Goal: Task Accomplishment & Management: Manage account settings

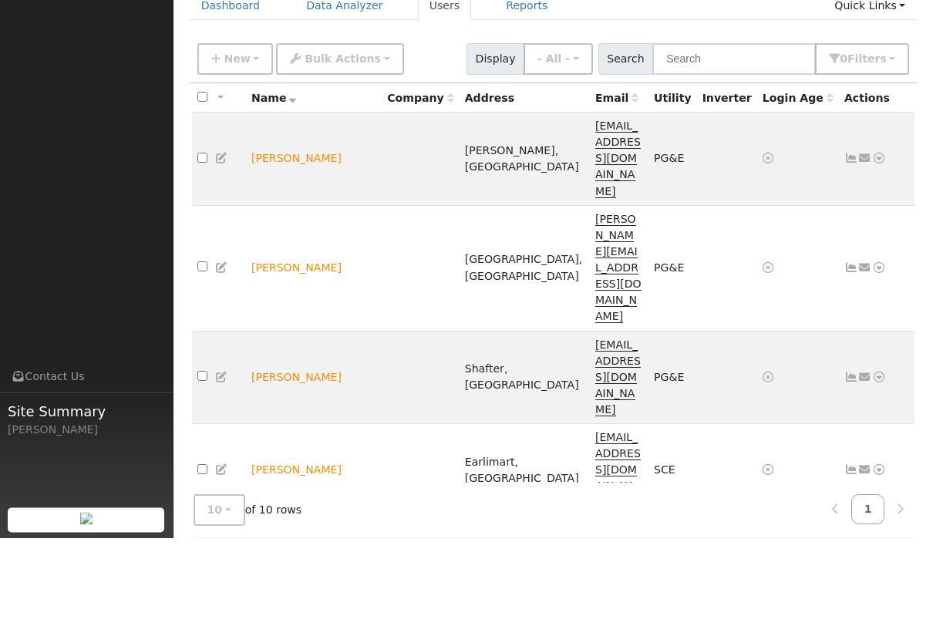
scroll to position [35, 0]
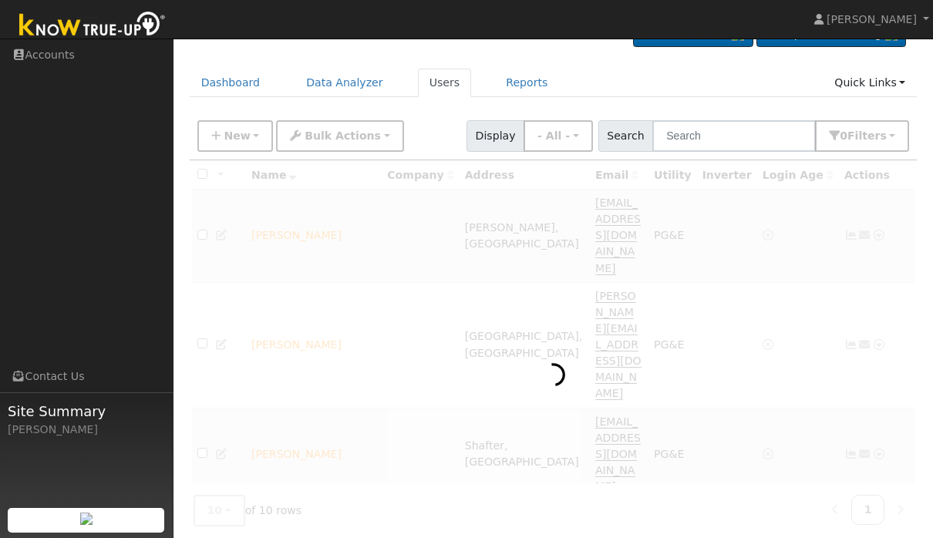
click at [74, 332] on ul "Navigation Accounts Links Contact Us Site Summary Alexiz Encizo" at bounding box center [87, 308] width 174 height 538
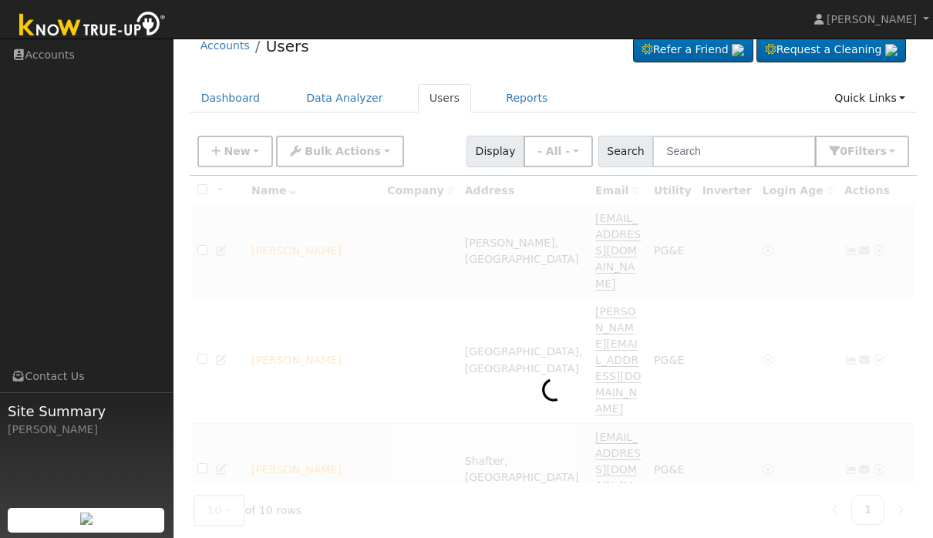
scroll to position [0, 0]
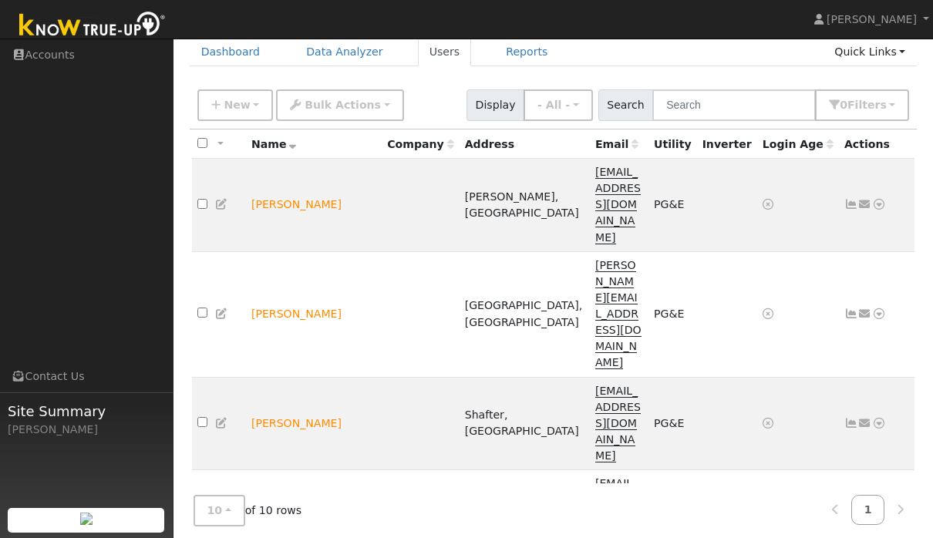
scroll to position [130, 0]
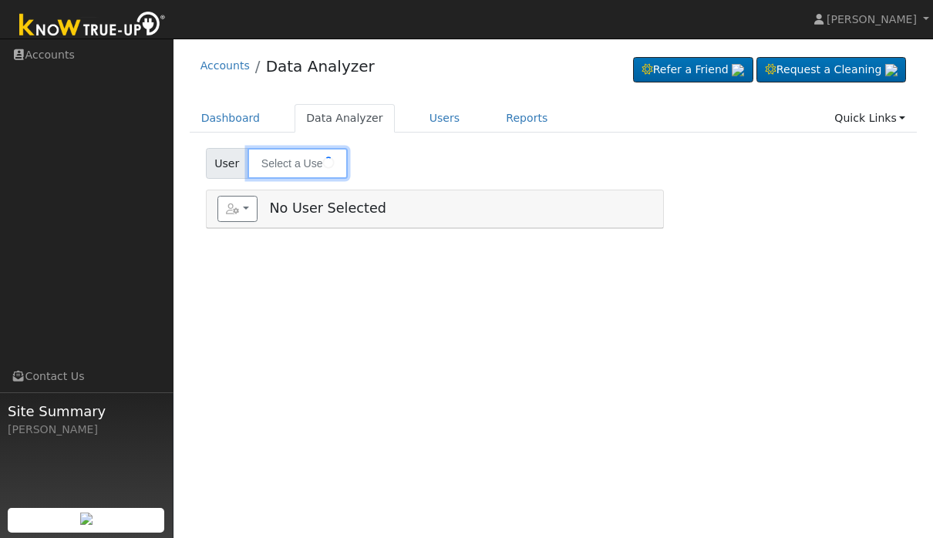
type input "[PERSON_NAME]"
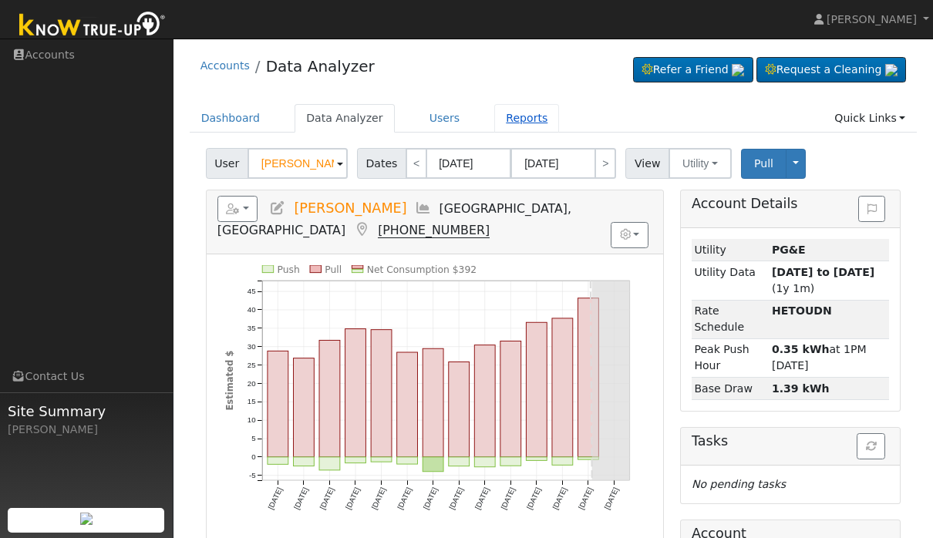
click at [521, 117] on link "Reports" at bounding box center [526, 118] width 65 height 29
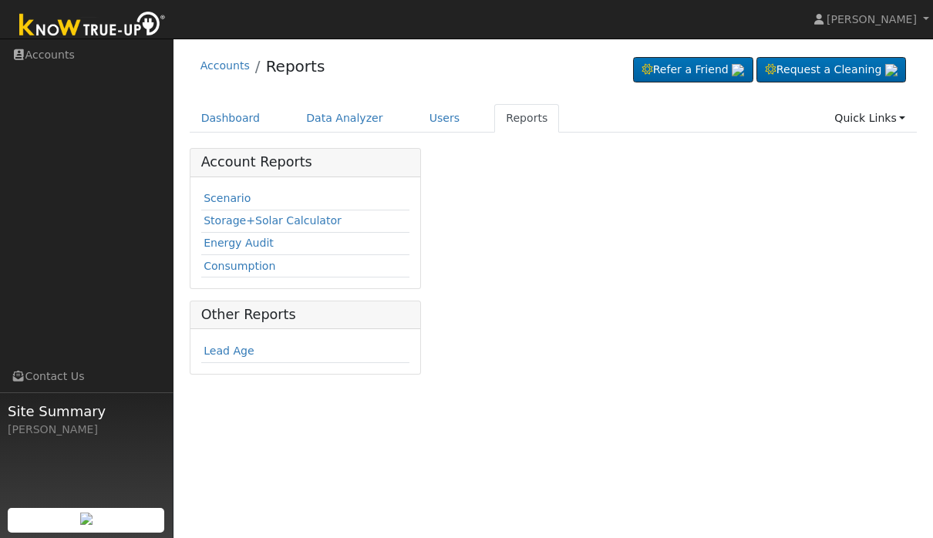
click at [272, 285] on div "Scenario Storage+Solar Calculator Energy Audit Consumption" at bounding box center [306, 233] width 231 height 112
click at [254, 271] on link "Consumption" at bounding box center [240, 266] width 72 height 12
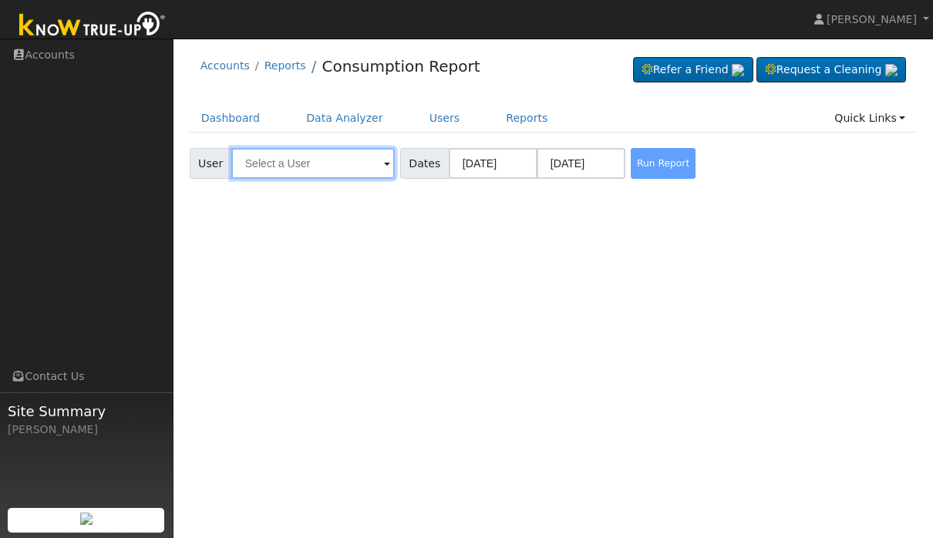
click at [351, 160] on input "text" at bounding box center [313, 163] width 164 height 31
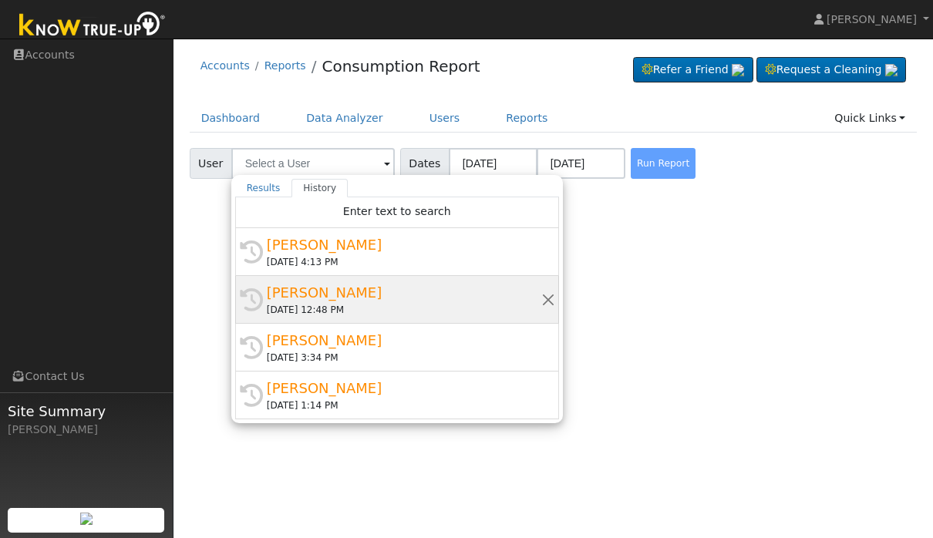
click at [464, 296] on div "[PERSON_NAME]" at bounding box center [404, 292] width 275 height 21
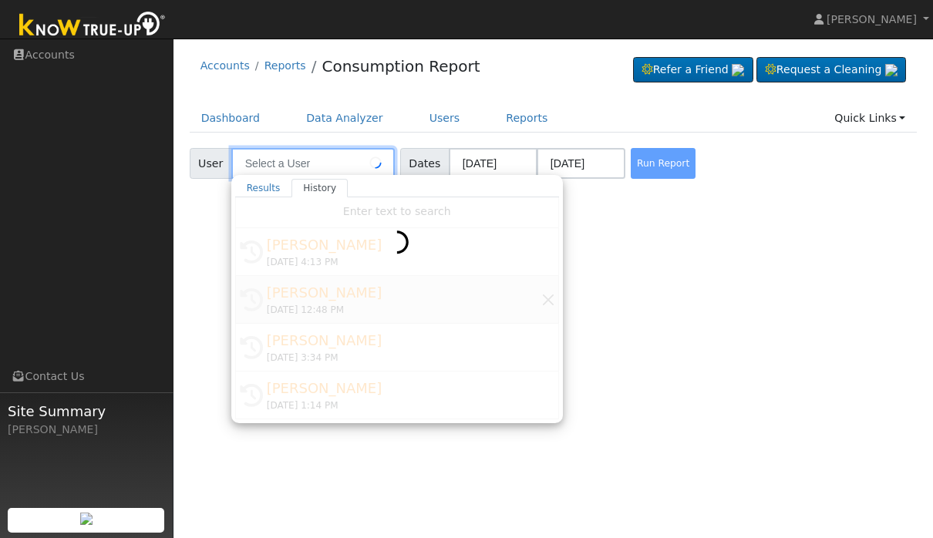
type input "[PERSON_NAME]"
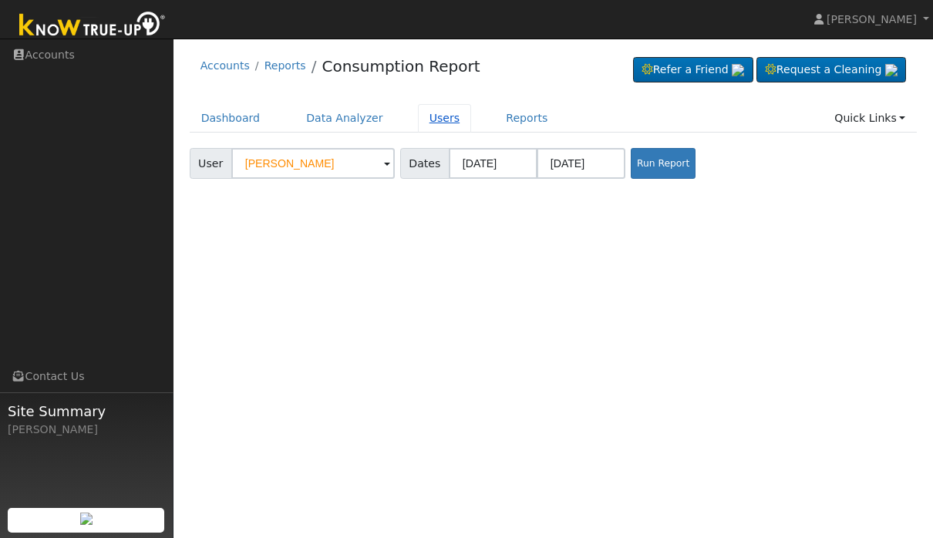
click at [456, 131] on link "Users" at bounding box center [445, 118] width 54 height 29
click at [450, 169] on body "[PERSON_NAME] [PERSON_NAME] Profile Help Center Terms Of Service See What's New…" at bounding box center [466, 289] width 933 height 500
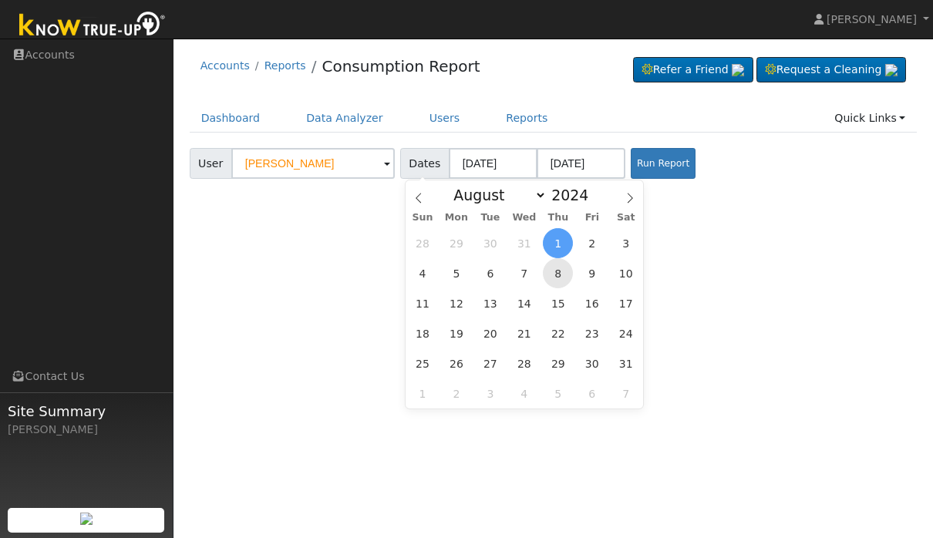
click at [546, 277] on span "8" at bounding box center [558, 273] width 30 height 30
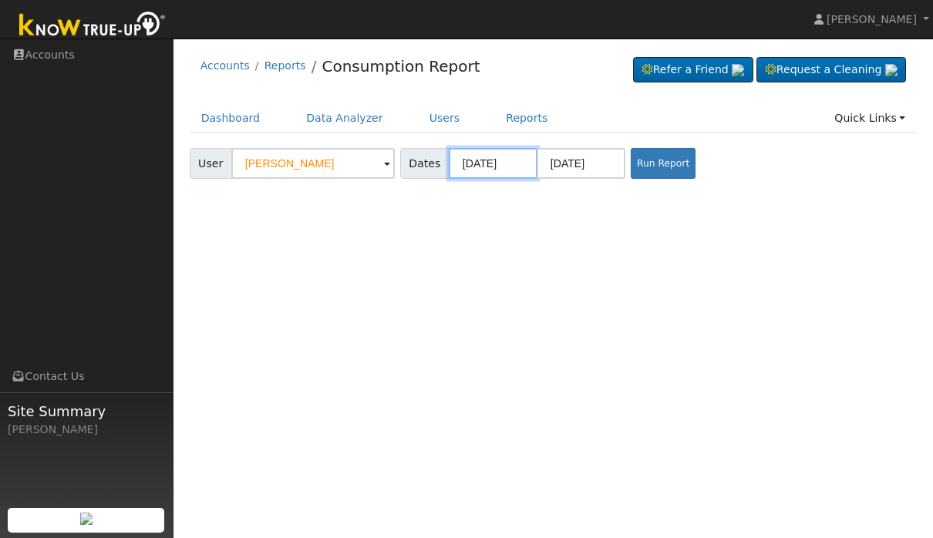
click at [485, 148] on input "[DATE]" at bounding box center [493, 163] width 89 height 31
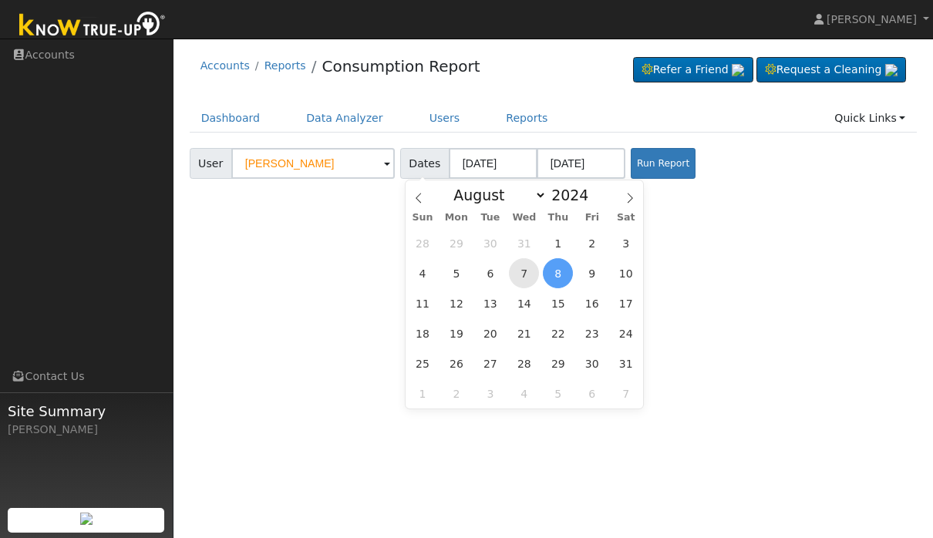
click at [529, 267] on span "7" at bounding box center [524, 273] width 30 height 30
type input "[DATE]"
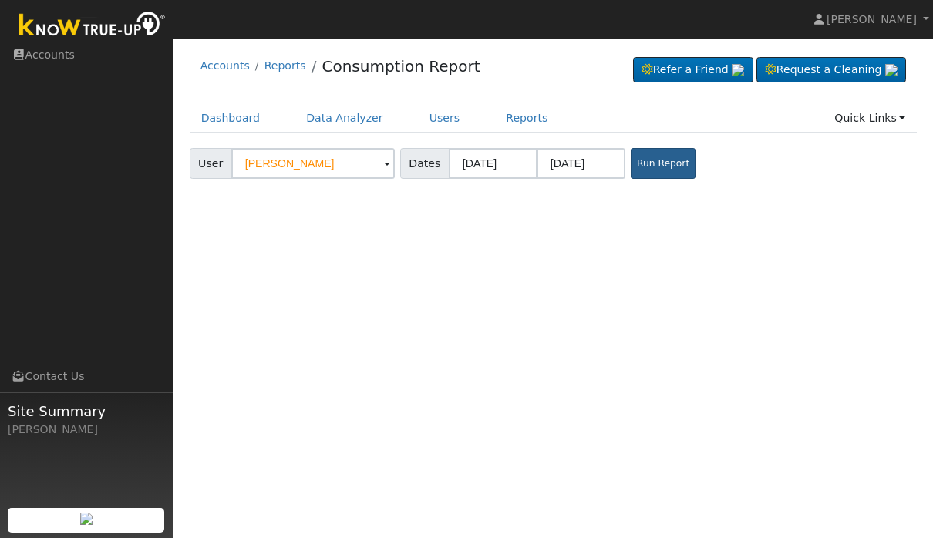
click at [631, 160] on button "Run Report" at bounding box center [663, 163] width 65 height 31
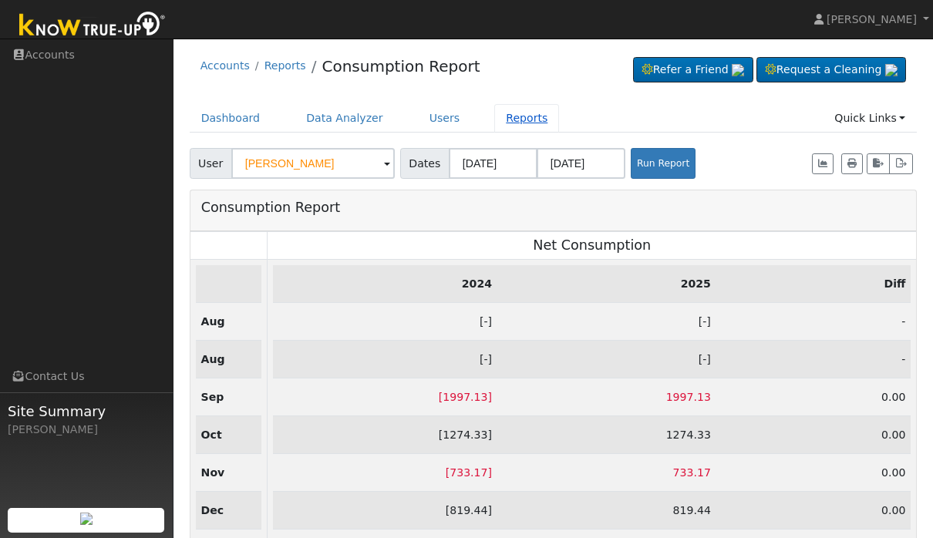
click at [541, 130] on link "Reports" at bounding box center [526, 118] width 65 height 29
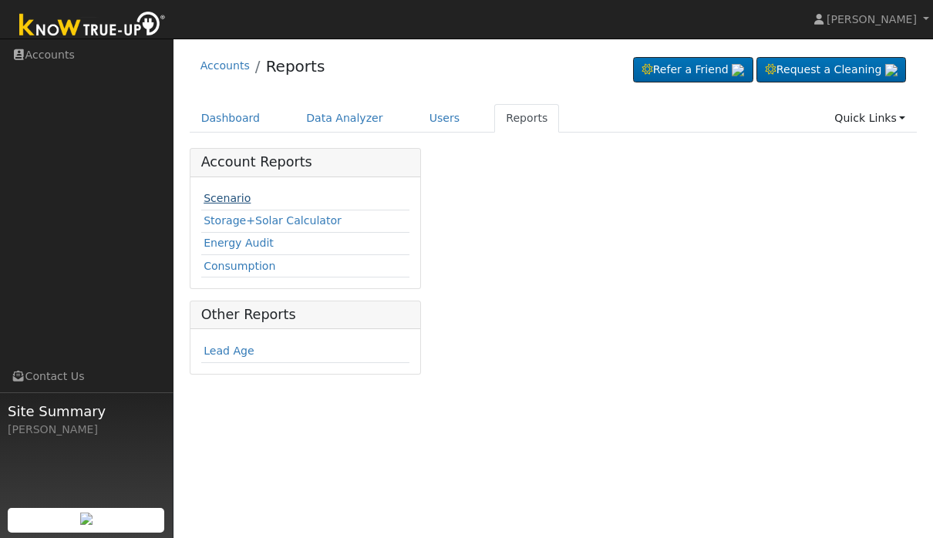
click at [239, 196] on link "Scenario" at bounding box center [227, 198] width 47 height 12
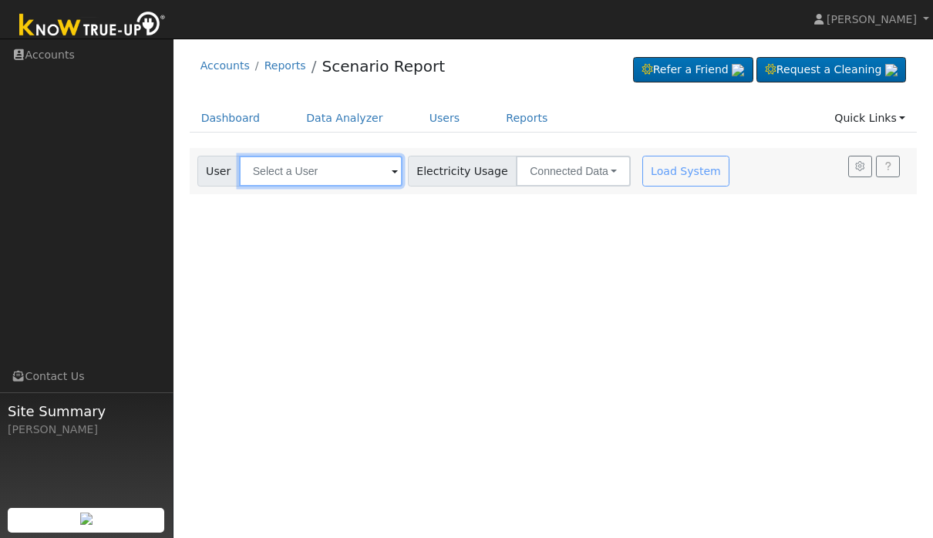
click at [346, 174] on input "text" at bounding box center [321, 171] width 164 height 31
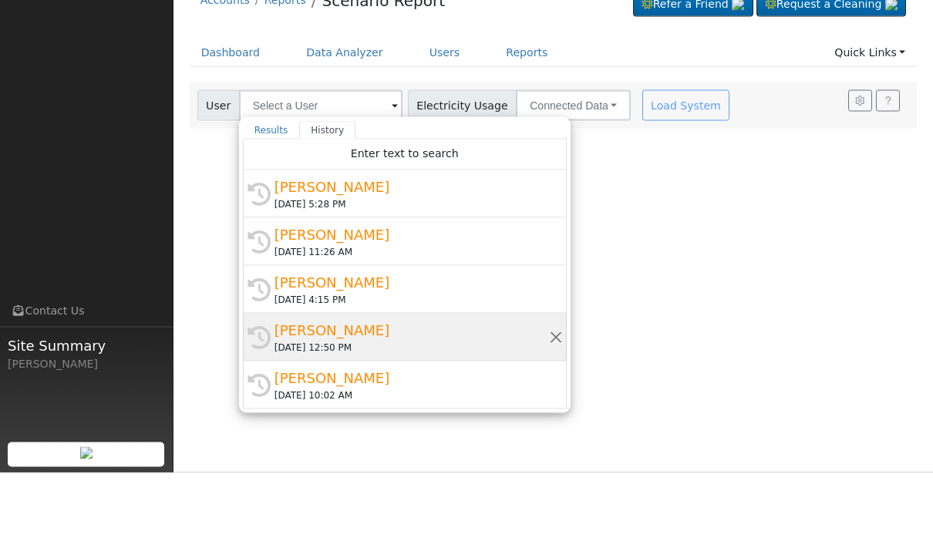
click at [440, 386] on div "[PERSON_NAME]" at bounding box center [412, 396] width 275 height 21
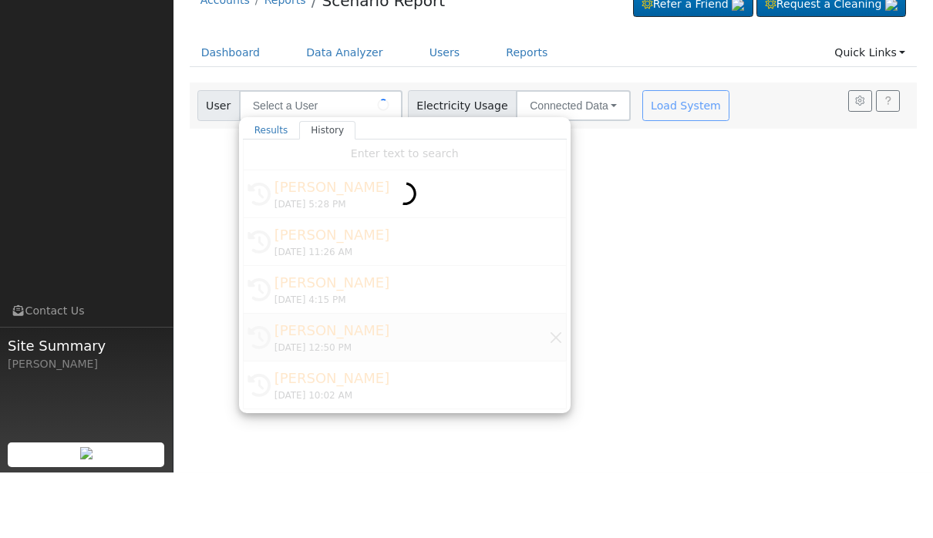
scroll to position [1, 0]
type input "[PERSON_NAME]"
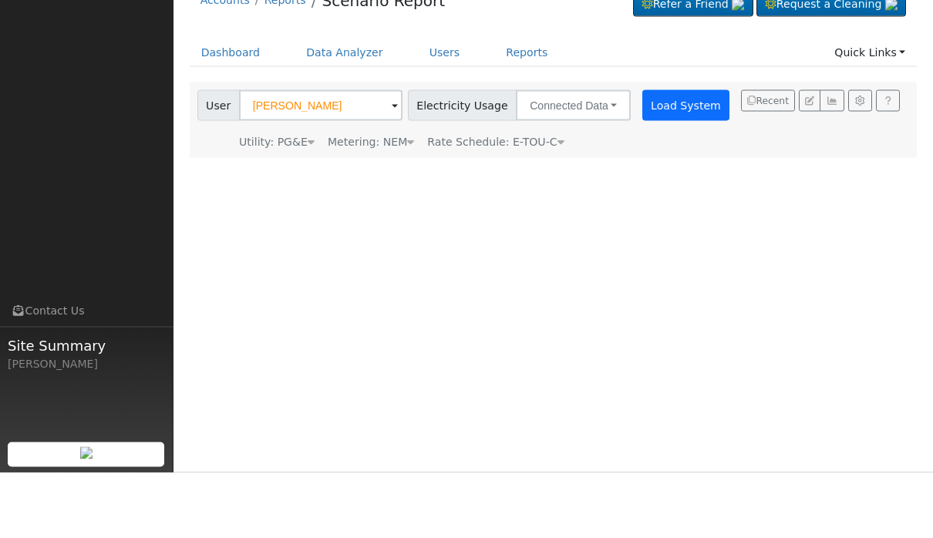
click at [664, 156] on button "Load System" at bounding box center [687, 171] width 88 height 31
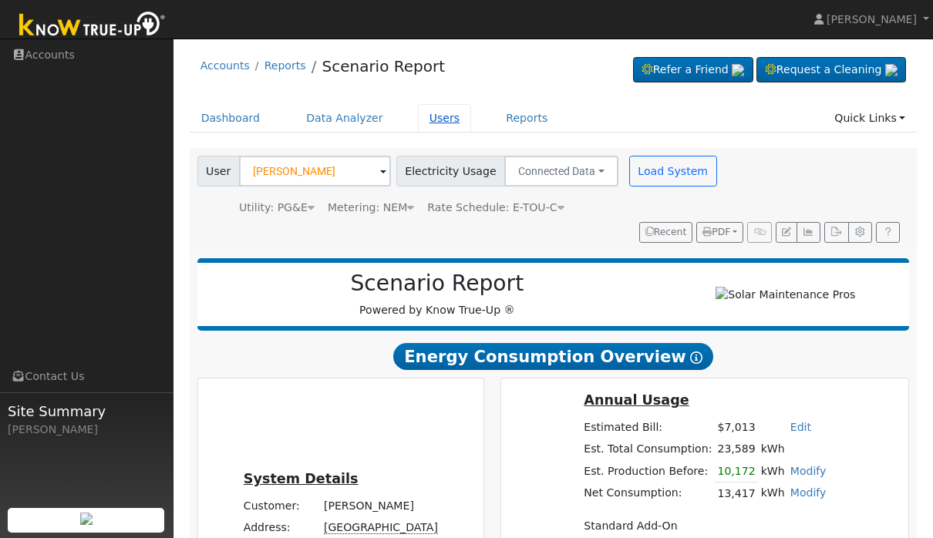
click at [443, 116] on link "Users" at bounding box center [445, 118] width 54 height 29
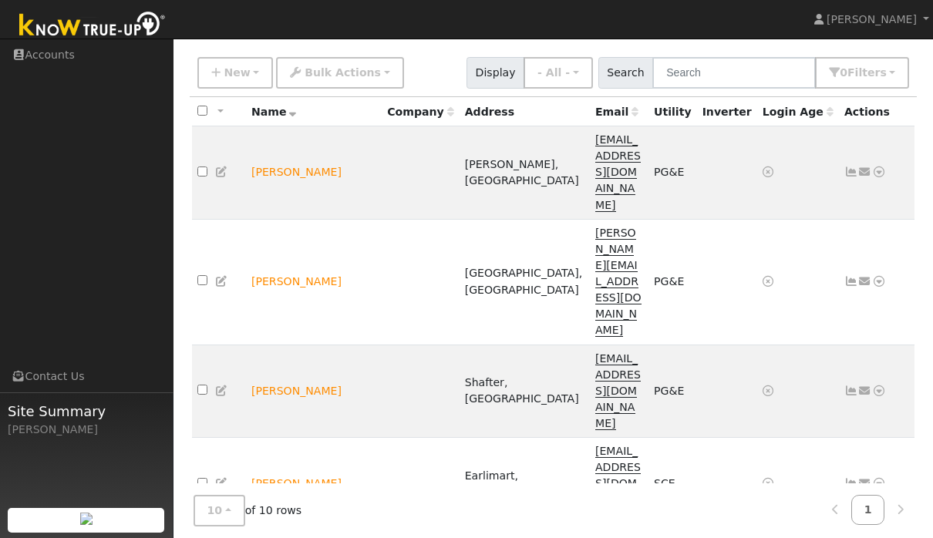
scroll to position [140, 0]
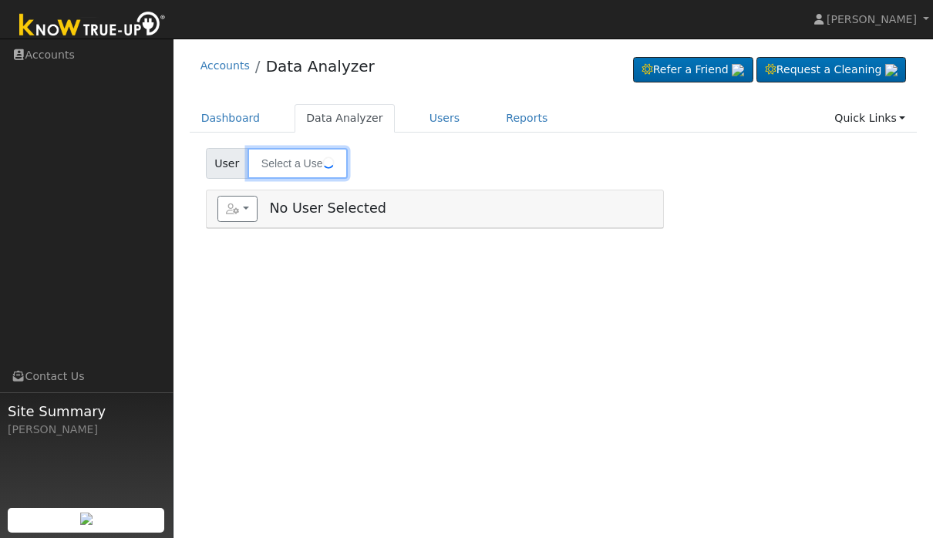
type input "[PERSON_NAME]"
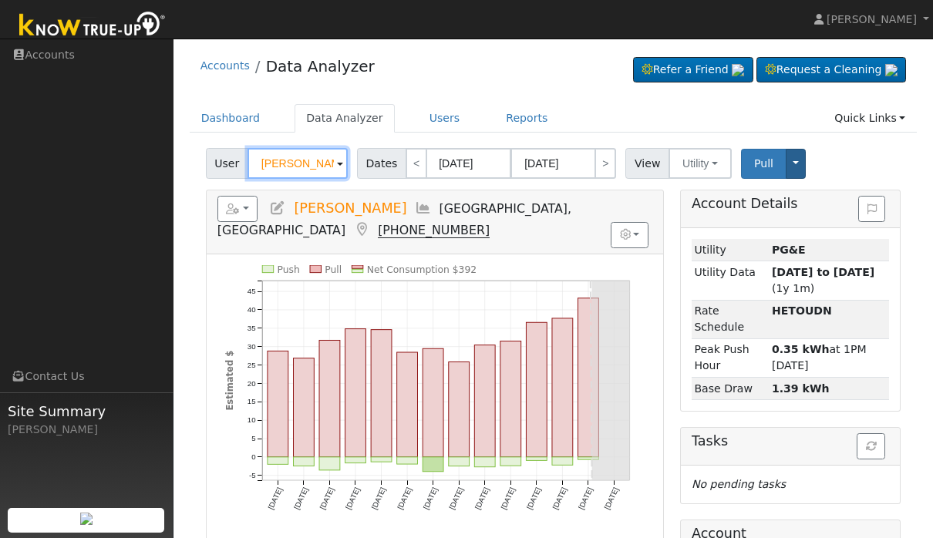
click at [804, 159] on button "Toggle Dropdown" at bounding box center [796, 164] width 20 height 30
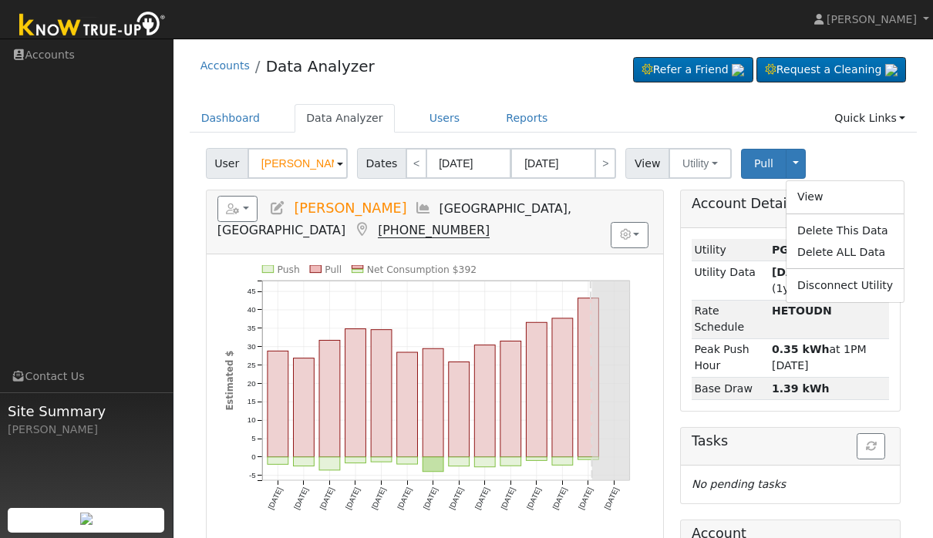
click at [876, 143] on div "User [PERSON_NAME] Account Default Account Default Account [STREET_ADDRESS] Pri…" at bounding box center [553, 161] width 701 height 36
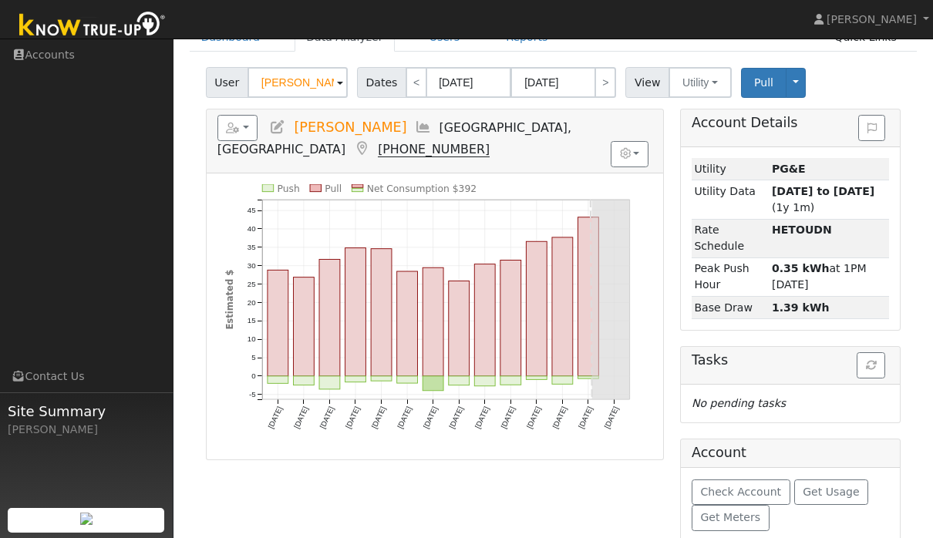
scroll to position [108, 0]
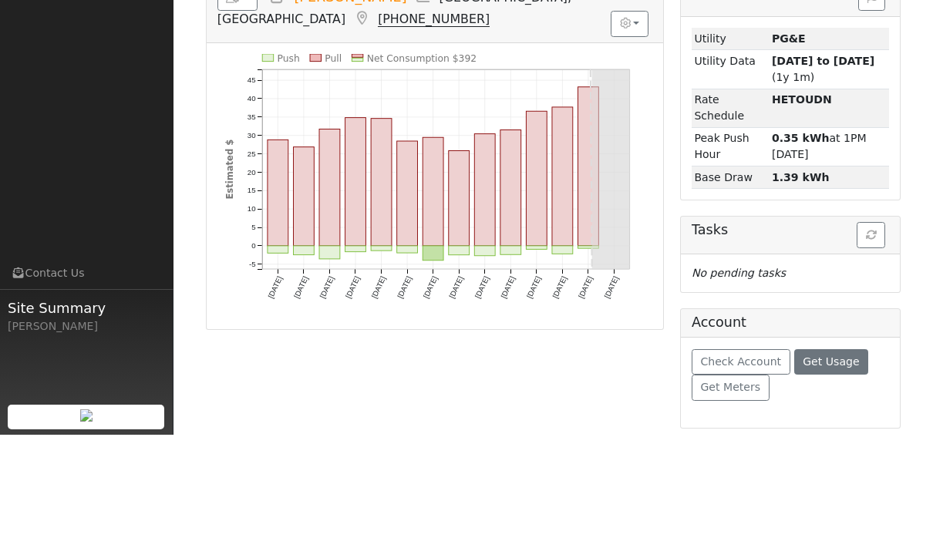
click at [822, 459] on span "Get Usage" at bounding box center [831, 465] width 56 height 12
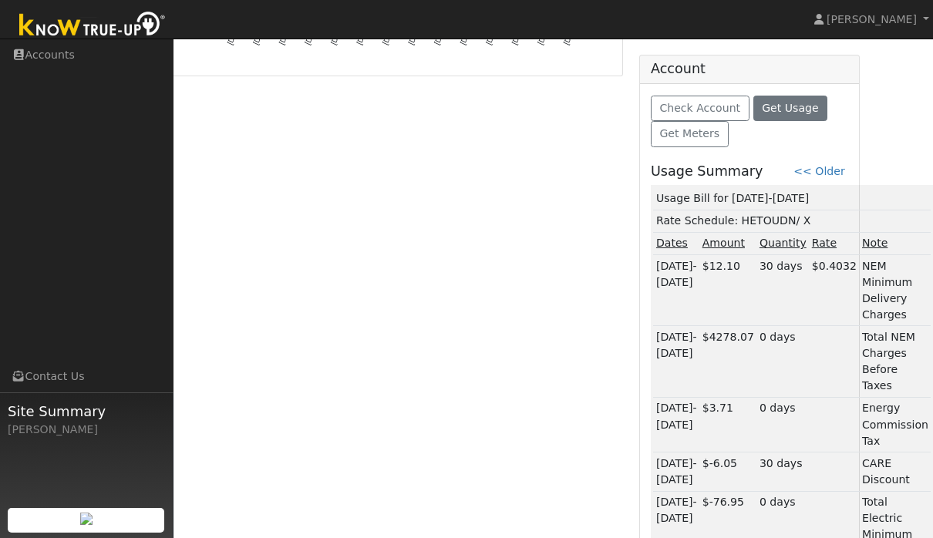
scroll to position [464, 41]
click at [796, 112] on span "Get Usage" at bounding box center [790, 109] width 56 height 12
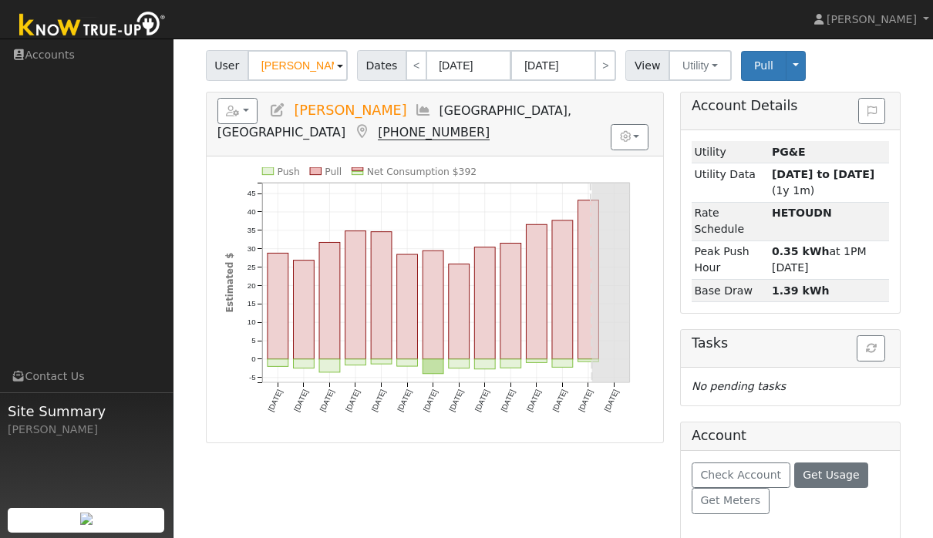
scroll to position [86, 0]
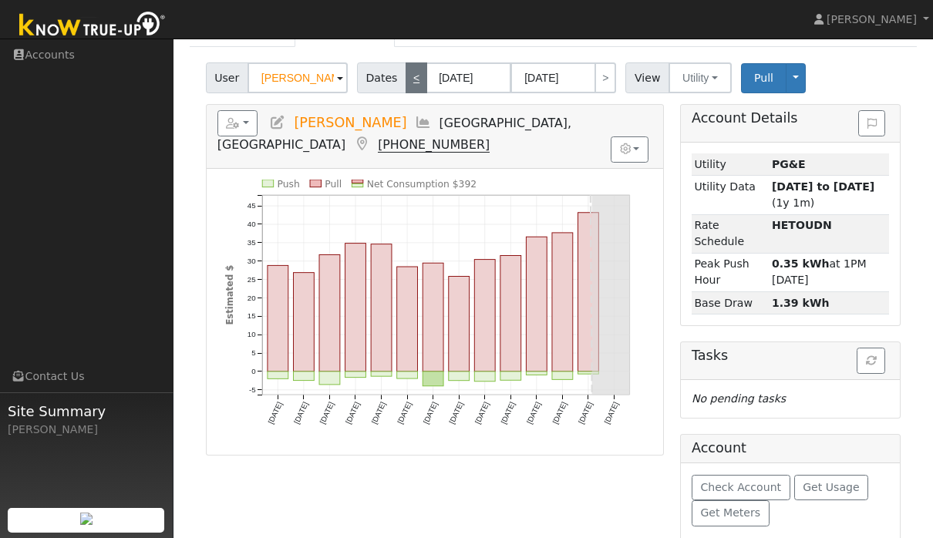
click at [426, 85] on link "<" at bounding box center [417, 77] width 22 height 31
type input "[DATE]"
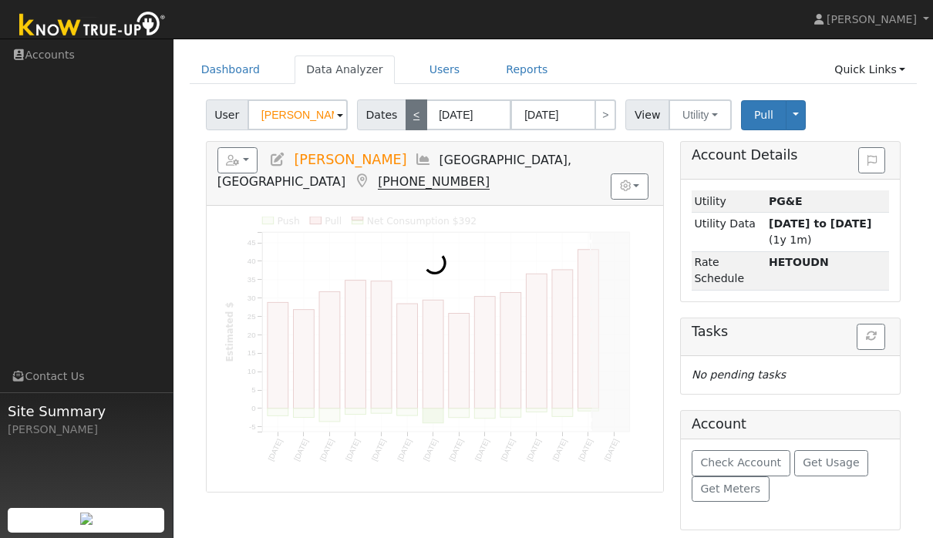
scroll to position [47, 0]
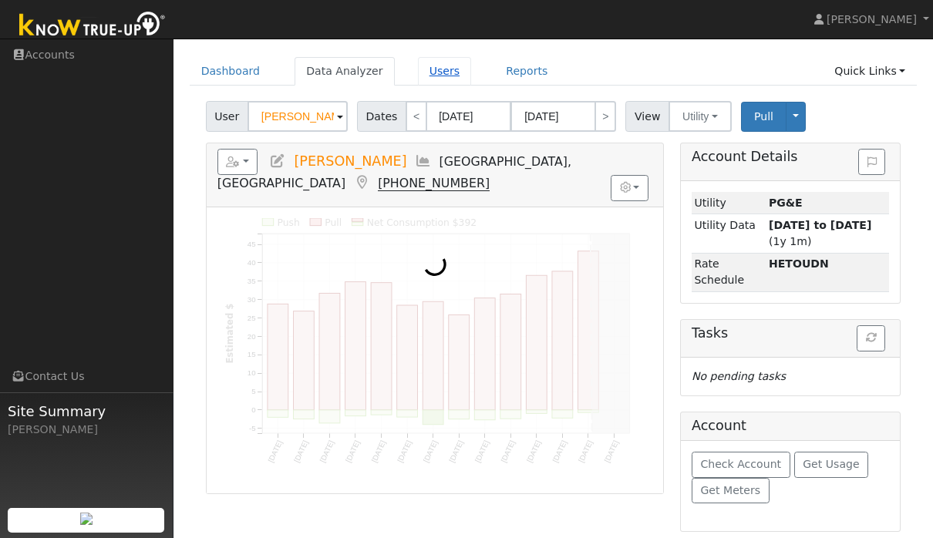
click at [462, 70] on link "Users" at bounding box center [445, 71] width 54 height 29
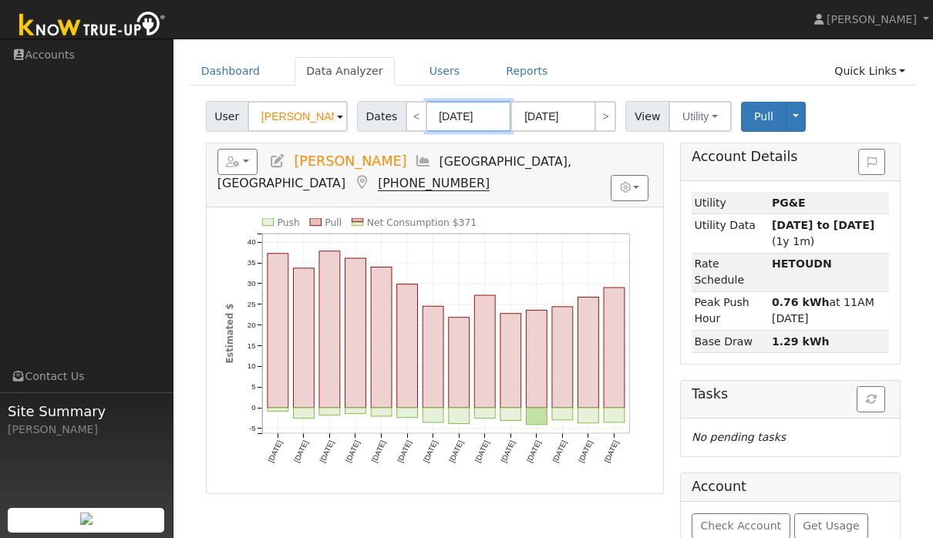
click at [463, 118] on body "Alexiz Encizo Alexiz Encizo Profile Help Center Terms Of Service See What's New…" at bounding box center [466, 296] width 933 height 609
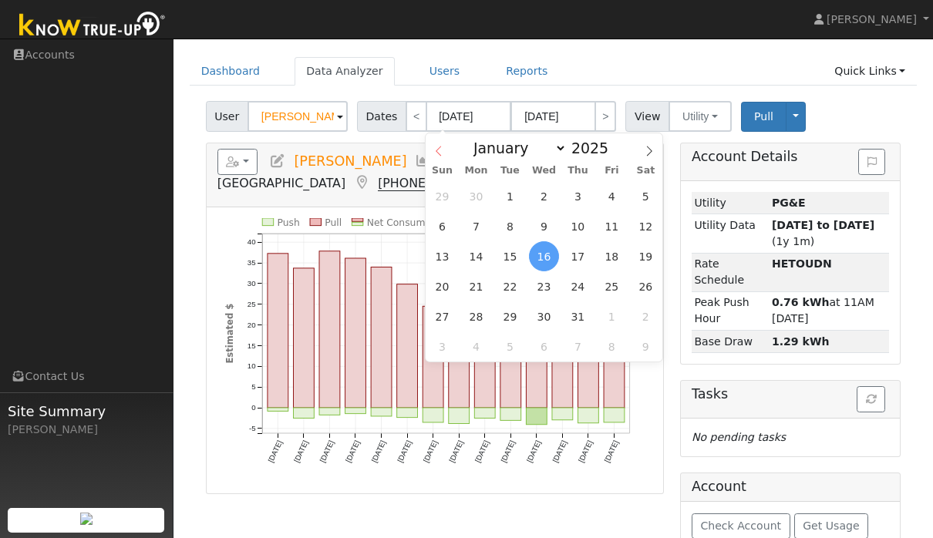
click at [451, 151] on span at bounding box center [439, 146] width 26 height 26
click at [450, 150] on span at bounding box center [439, 146] width 26 height 26
click at [453, 151] on div "January February March April May June July August September October November De…" at bounding box center [545, 146] width 238 height 26
click at [455, 158] on div "January February March April May June July August September October November De…" at bounding box center [544, 146] width 178 height 26
click at [450, 149] on span at bounding box center [439, 146] width 26 height 26
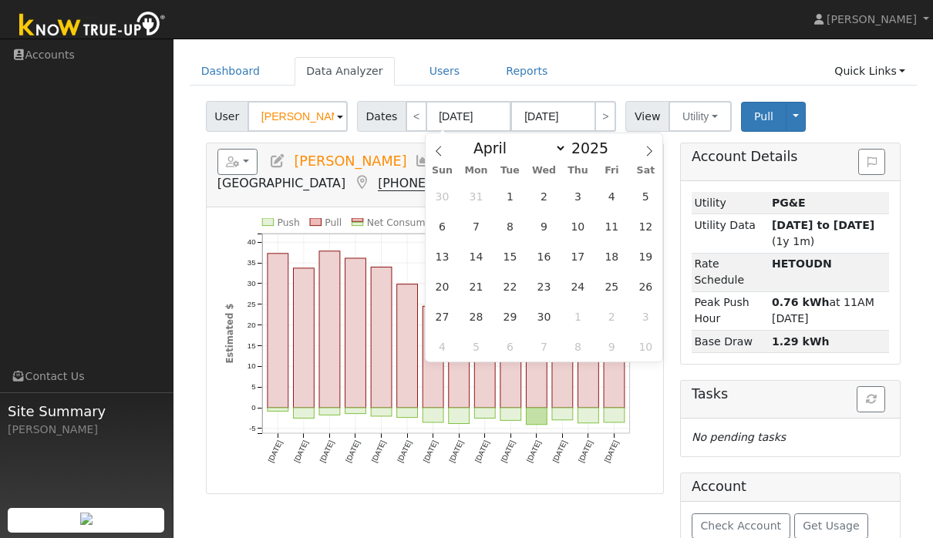
click at [458, 150] on div "January February March April May June July August September October November De…" at bounding box center [544, 146] width 178 height 26
click at [449, 153] on span at bounding box center [439, 146] width 26 height 26
click at [445, 146] on span at bounding box center [439, 146] width 26 height 26
click at [453, 147] on div "January February March April May June July August September October November De…" at bounding box center [545, 146] width 238 height 26
click at [445, 151] on span at bounding box center [439, 146] width 26 height 26
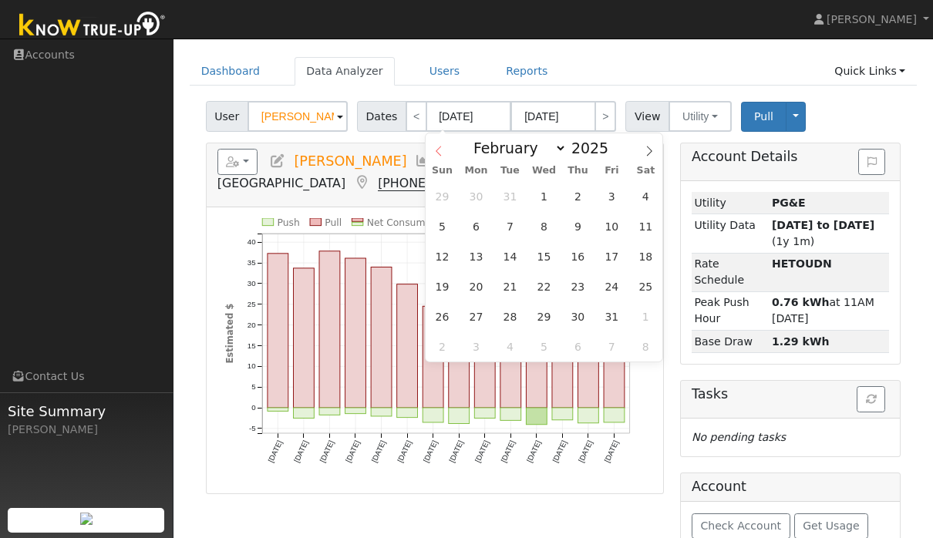
select select "0"
click at [442, 147] on icon at bounding box center [438, 151] width 11 height 11
type input "2024"
click at [456, 147] on div "January February March April May June July August September October November De…" at bounding box center [544, 146] width 178 height 26
click at [453, 150] on div "January February March April May June July August September October November De…" at bounding box center [545, 146] width 238 height 26
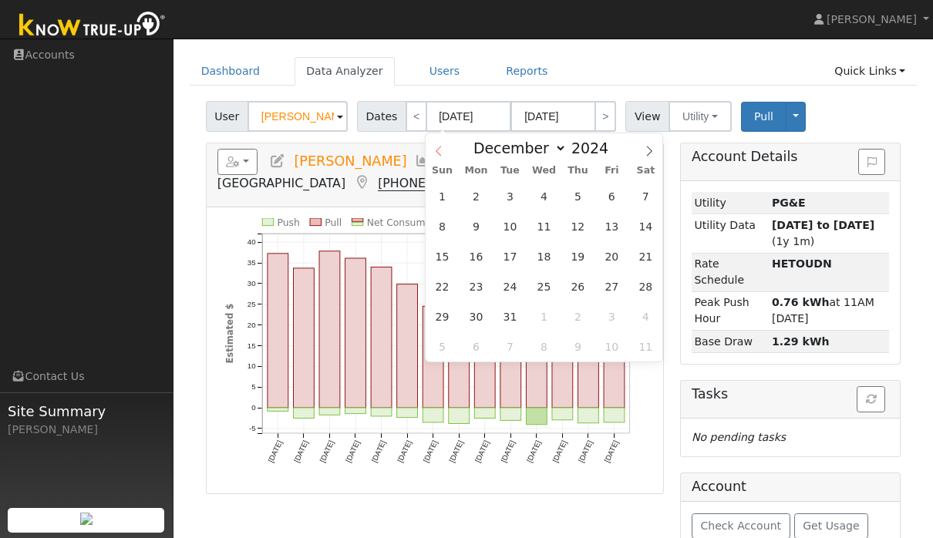
click at [447, 147] on span at bounding box center [439, 146] width 26 height 26
click at [445, 140] on span at bounding box center [439, 146] width 26 height 26
click at [444, 141] on span at bounding box center [439, 146] width 26 height 26
click at [437, 144] on span at bounding box center [439, 146] width 26 height 26
select select "7"
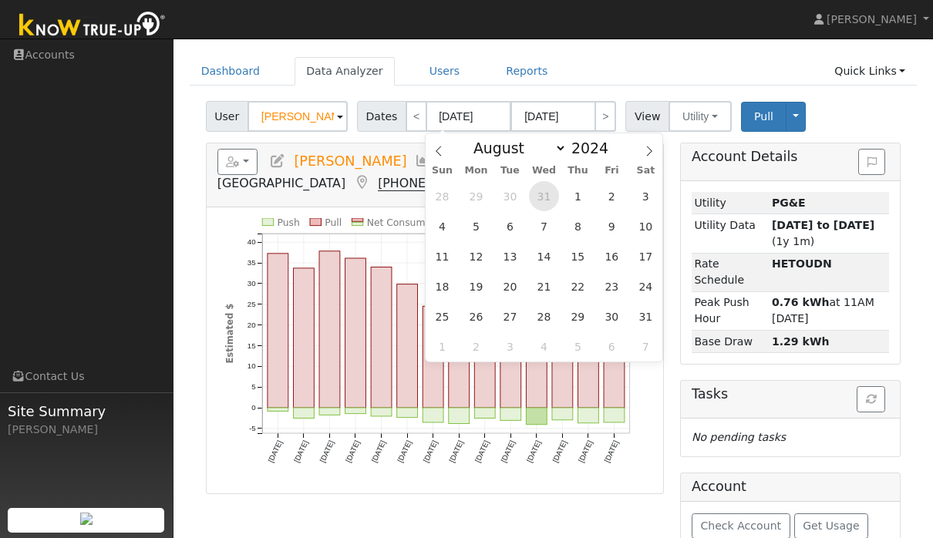
click at [549, 208] on span "31" at bounding box center [544, 196] width 30 height 30
type input "07/31/2024"
type input "08/13/2024"
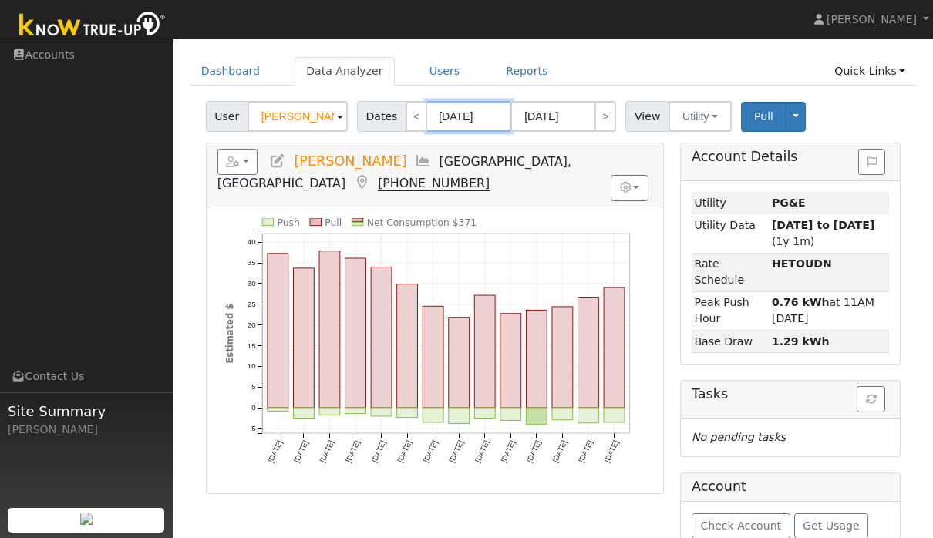
select select "7"
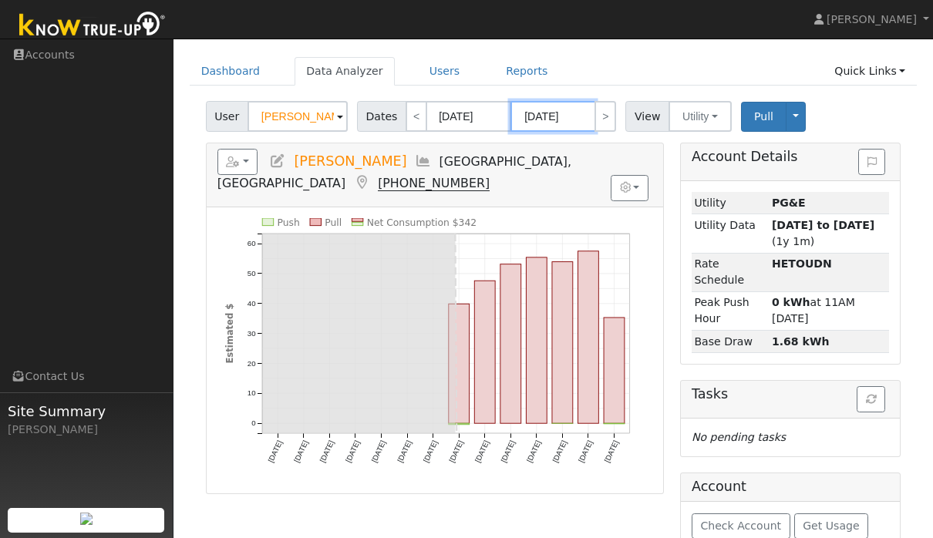
click at [583, 117] on input "08/13/2024" at bounding box center [553, 116] width 85 height 31
click at [857, 112] on div "User Dennis Shaw Account Default Account Default Account 1716 Country Club Driv…" at bounding box center [553, 114] width 701 height 36
click at [776, 123] on button "Pull" at bounding box center [764, 117] width 46 height 30
click at [589, 119] on body "Alexiz Encizo Alexiz Encizo Profile Help Center Terms Of Service See What's New…" at bounding box center [466, 296] width 933 height 609
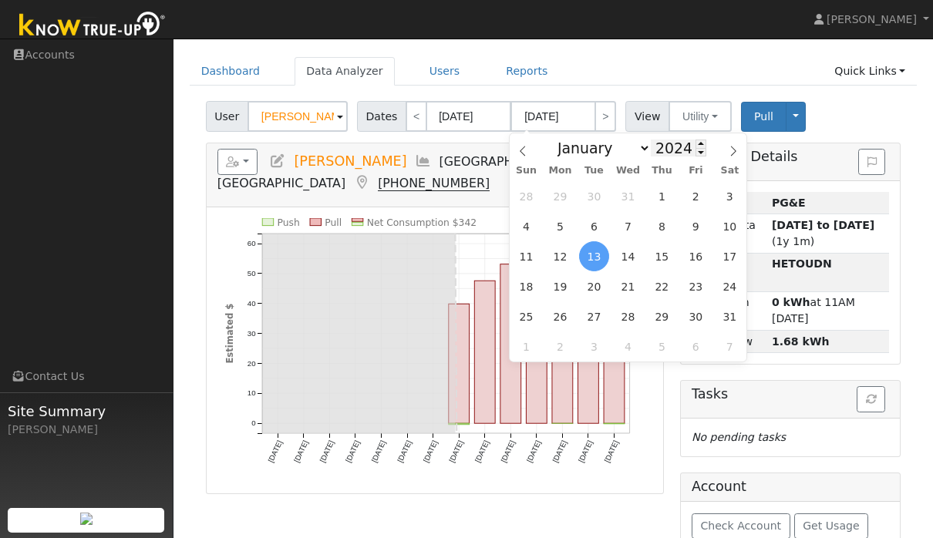
click at [671, 147] on input "2024" at bounding box center [679, 148] width 56 height 17
click at [696, 140] on span at bounding box center [701, 144] width 11 height 8
type input "2025"
click at [632, 261] on span "13" at bounding box center [628, 256] width 30 height 30
type input "08/13/2025"
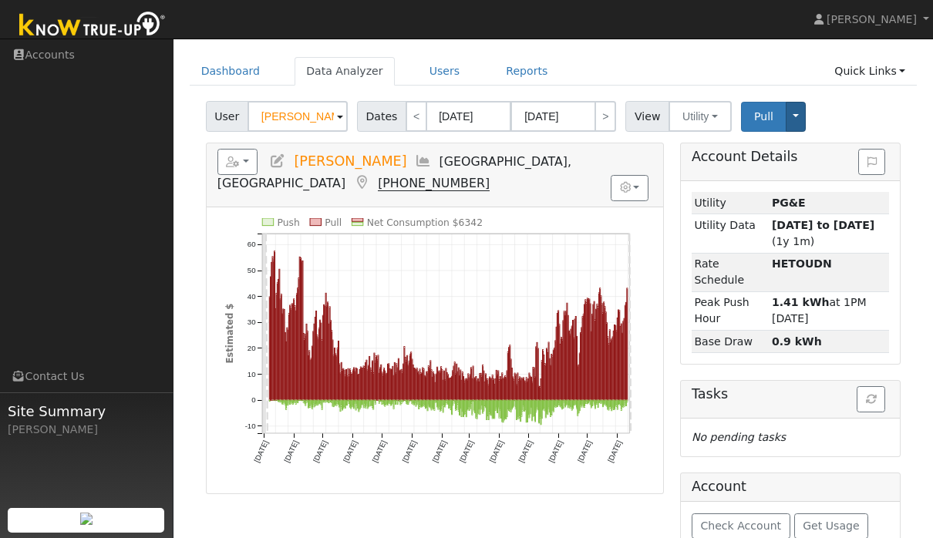
click at [802, 112] on button "Toggle Dropdown" at bounding box center [796, 117] width 20 height 30
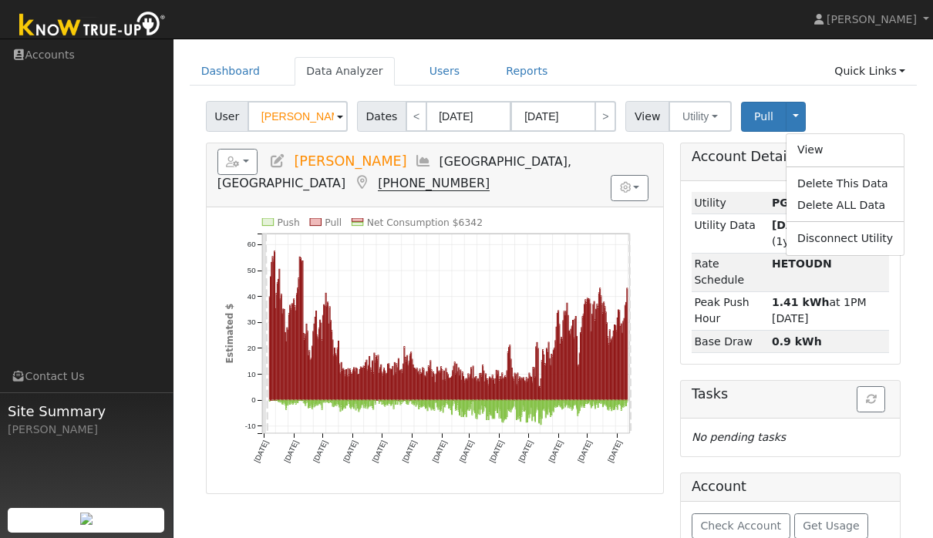
click at [849, 135] on div "View Delete This Data Delete ALL Data Disconnect Utility" at bounding box center [845, 194] width 119 height 123
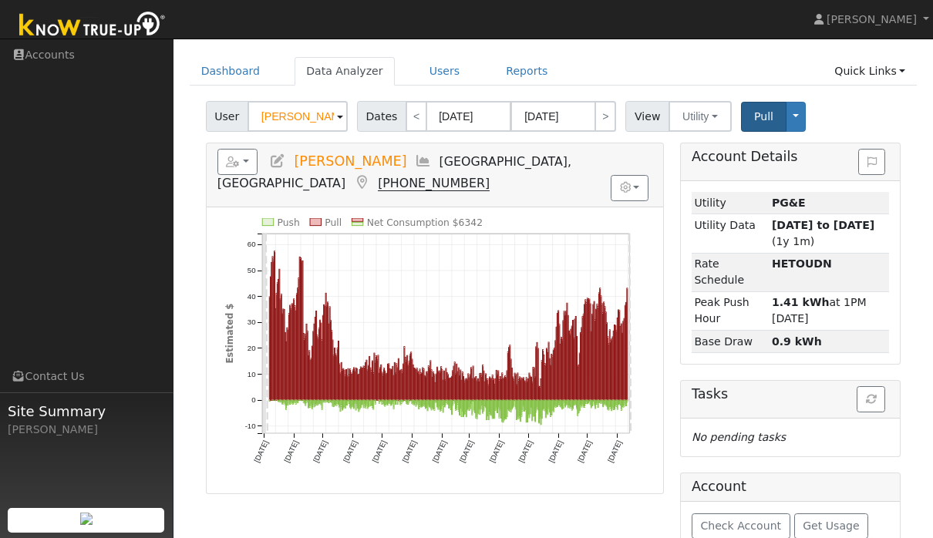
click at [757, 120] on span "Pull" at bounding box center [763, 116] width 19 height 12
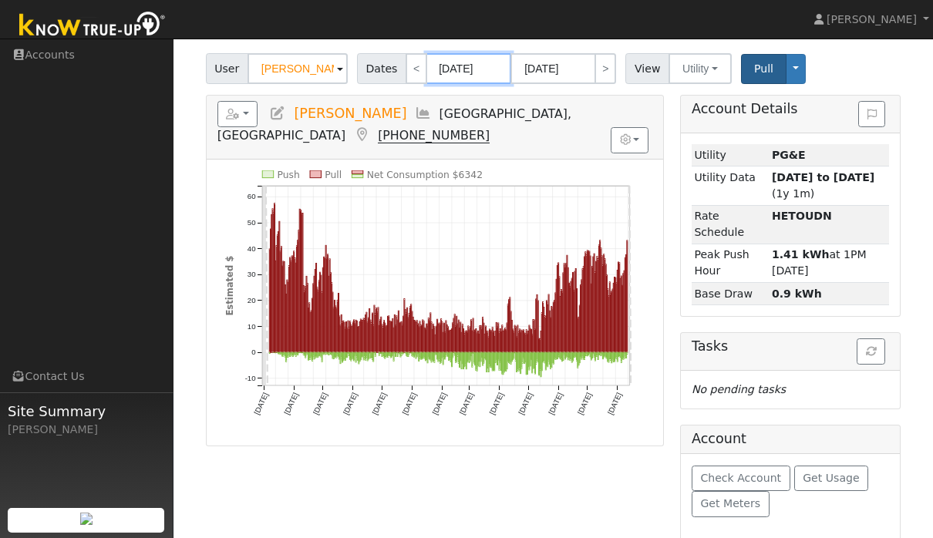
click at [489, 76] on body "Alexiz Encizo Alexiz Encizo Profile Help Center Terms Of Service See What's New…" at bounding box center [466, 248] width 933 height 609
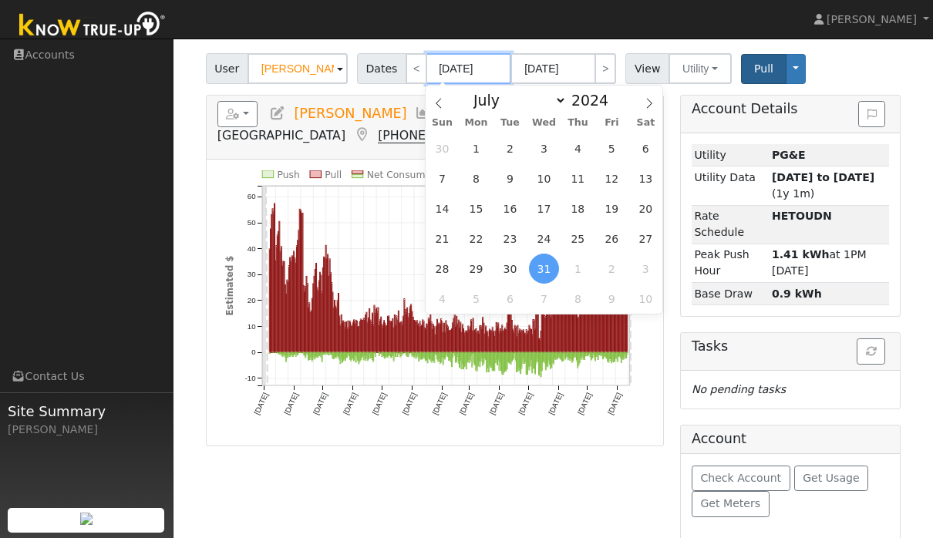
scroll to position [94, 0]
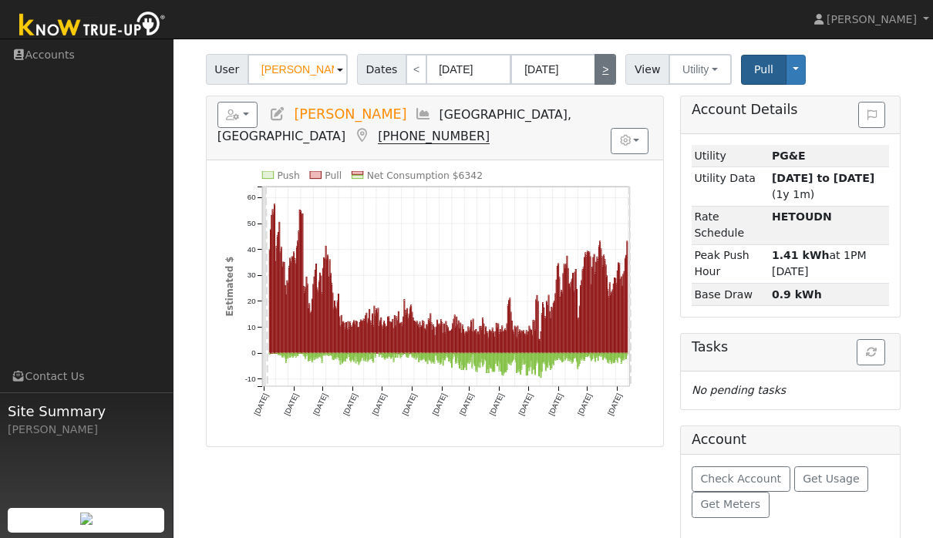
click at [612, 73] on link ">" at bounding box center [606, 69] width 22 height 31
type input "08/14/2025"
type input "08/27/2026"
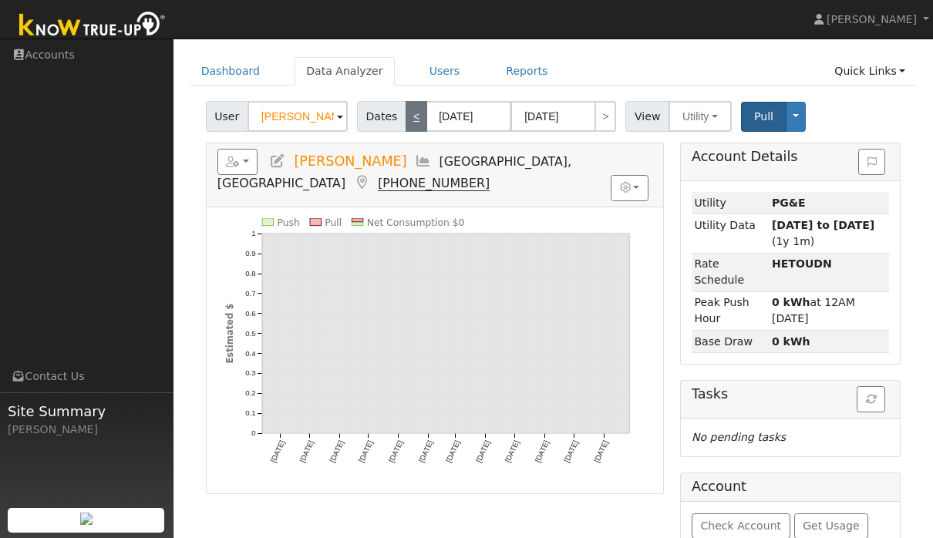
click at [417, 115] on link "<" at bounding box center [417, 116] width 22 height 31
type input "07/31/2024"
type input "08/13/2025"
type input "2024"
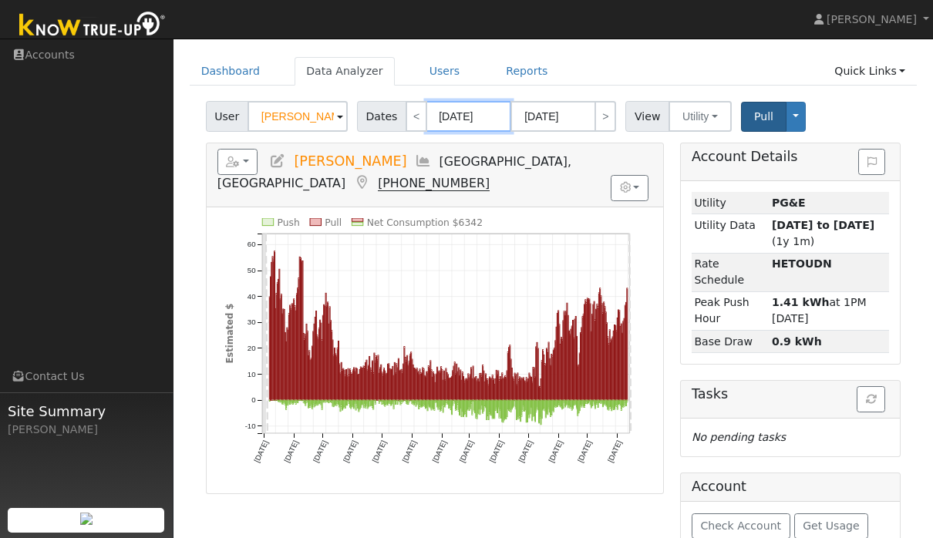
click at [460, 120] on body "Alexiz Encizo Alexiz Encizo Profile Help Center Terms Of Service See What's New…" at bounding box center [466, 296] width 933 height 609
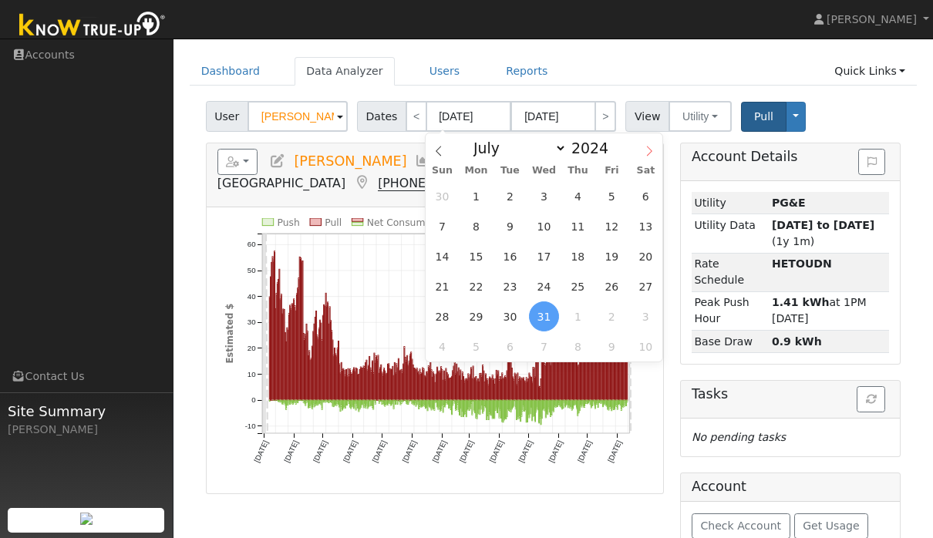
click at [646, 152] on icon at bounding box center [649, 151] width 11 height 11
select select "7"
click at [548, 231] on span "7" at bounding box center [544, 226] width 30 height 30
type input "08/07/2024"
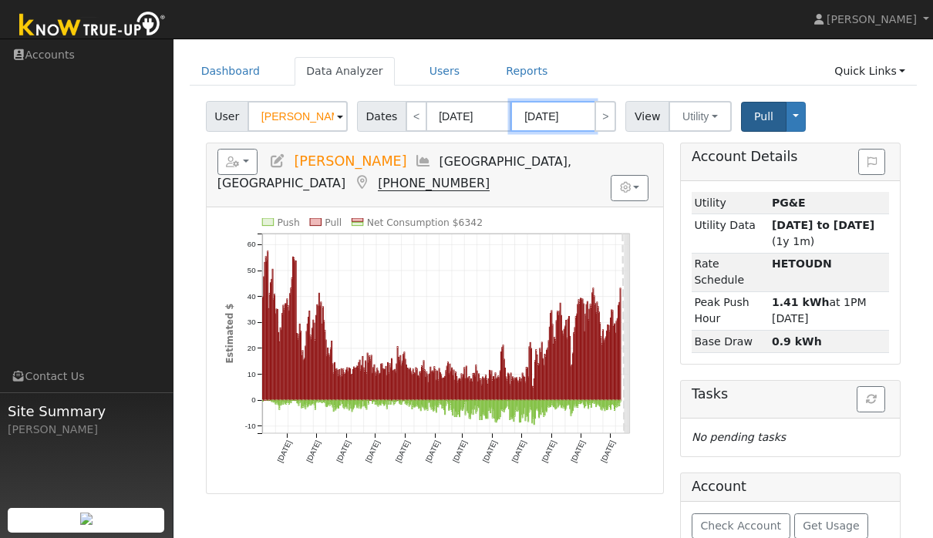
click at [578, 120] on body "Alexiz Encizo Alexiz Encizo Profile Help Center Terms Of Service See What's New…" at bounding box center [466, 296] width 933 height 609
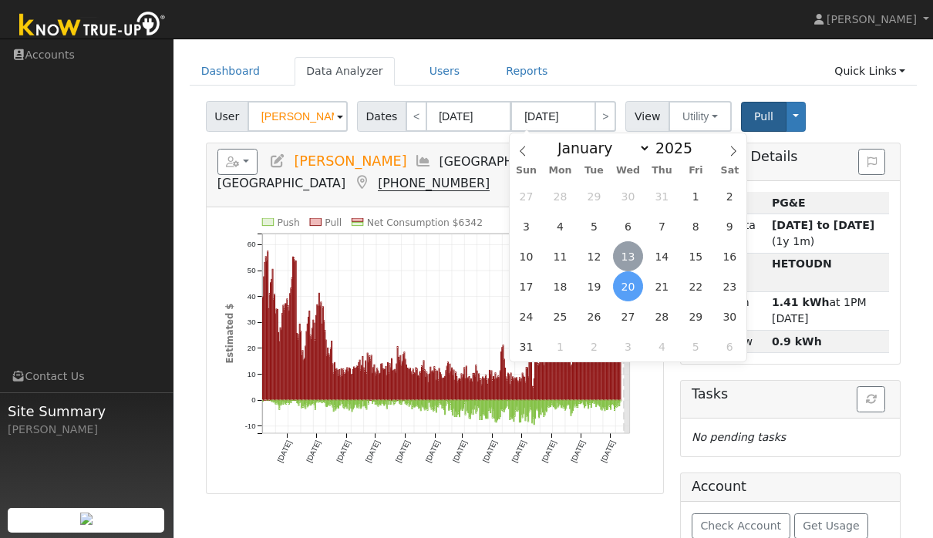
click at [627, 263] on span "13" at bounding box center [628, 256] width 30 height 30
type input "[DATE]"
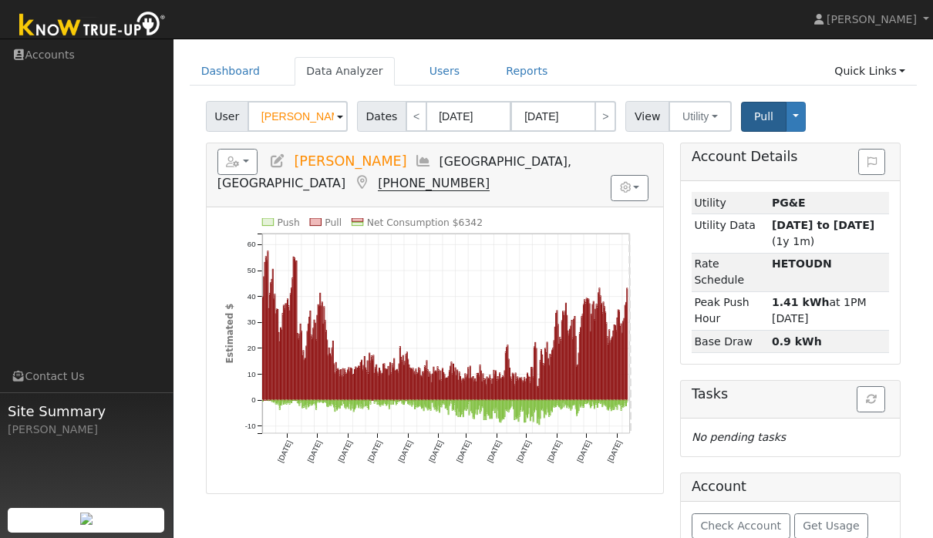
click at [763, 120] on span "Pull" at bounding box center [763, 116] width 19 height 12
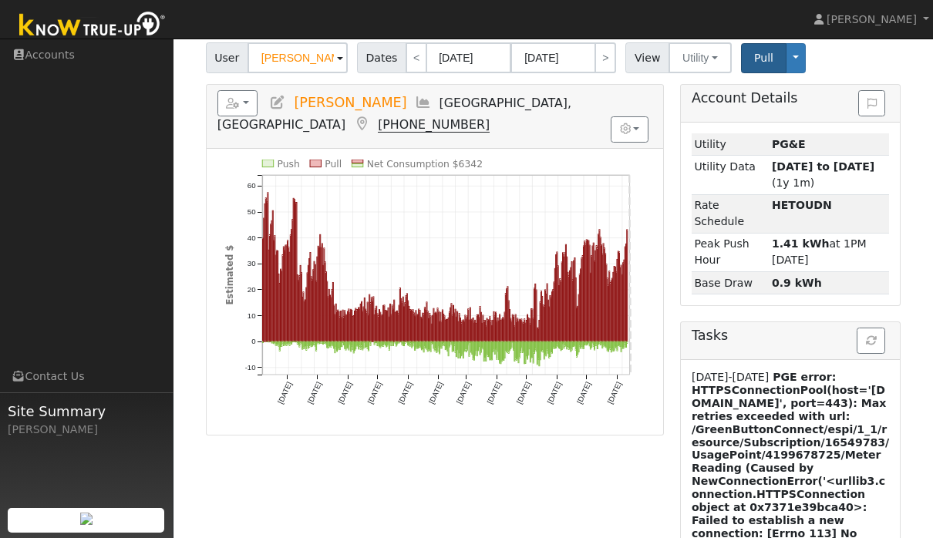
scroll to position [113, 0]
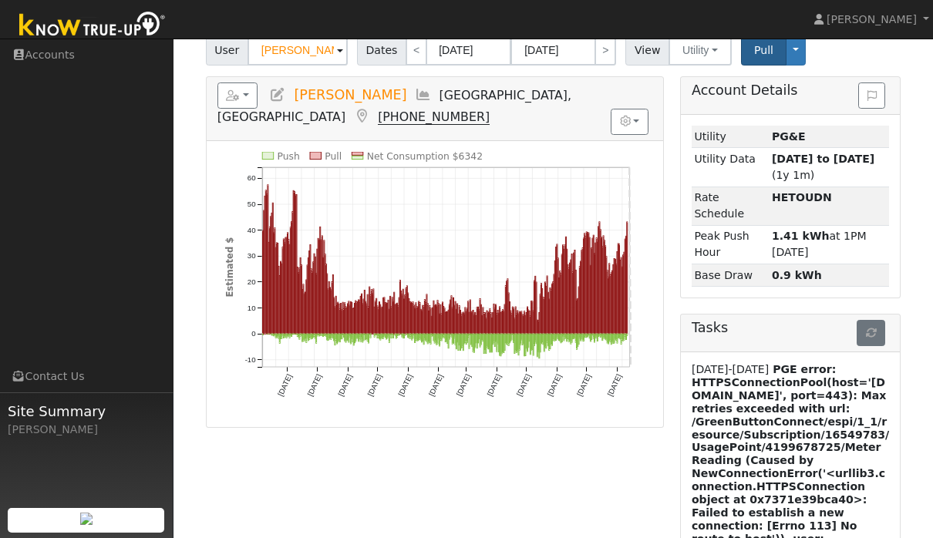
click at [875, 320] on button "button" at bounding box center [871, 333] width 29 height 26
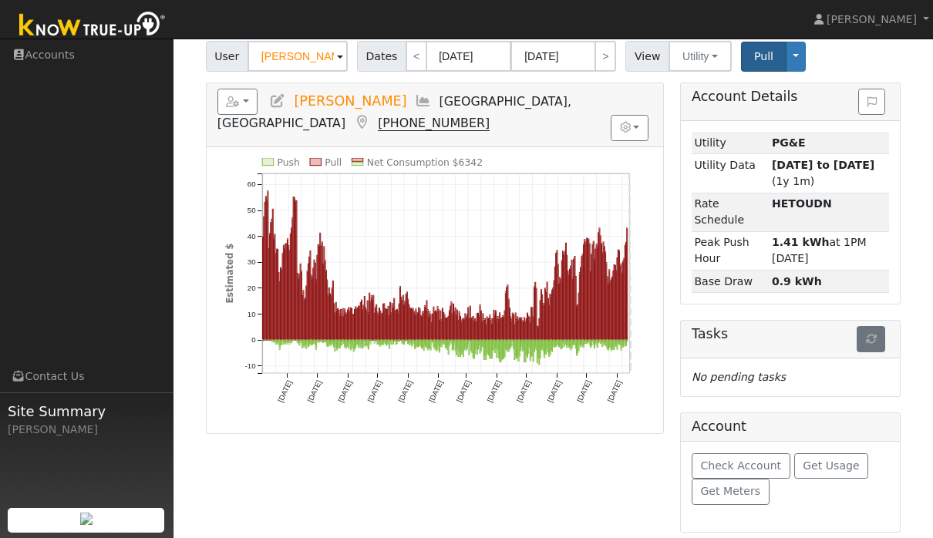
scroll to position [108, 0]
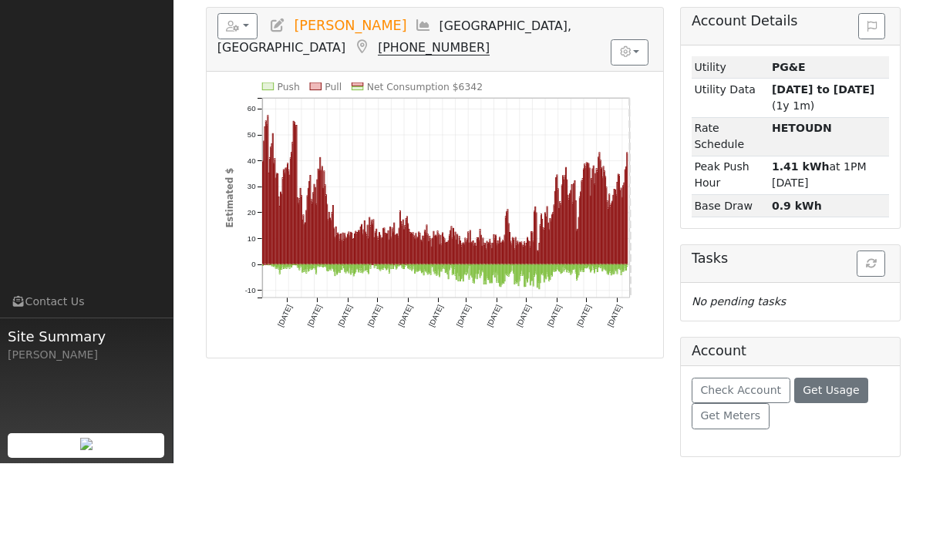
click at [838, 459] on span "Get Usage" at bounding box center [831, 465] width 56 height 12
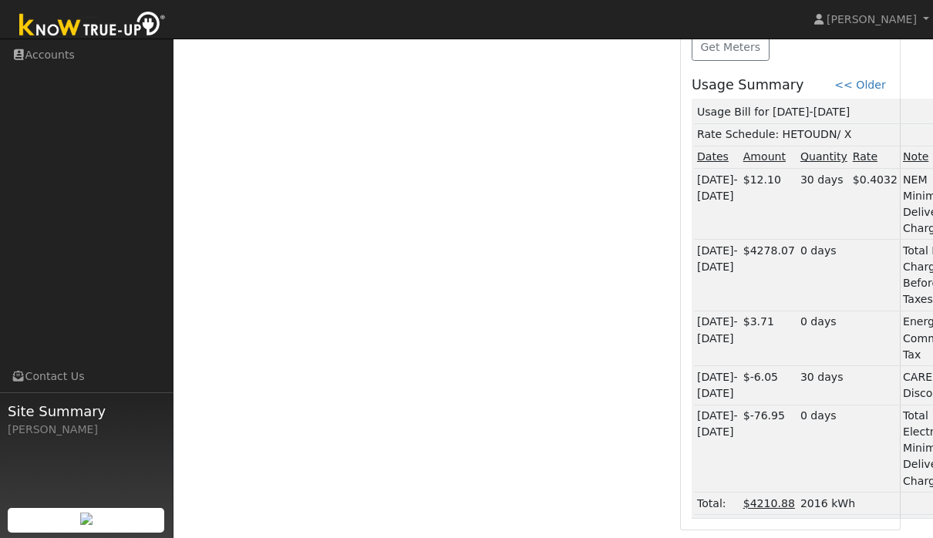
scroll to position [548, 0]
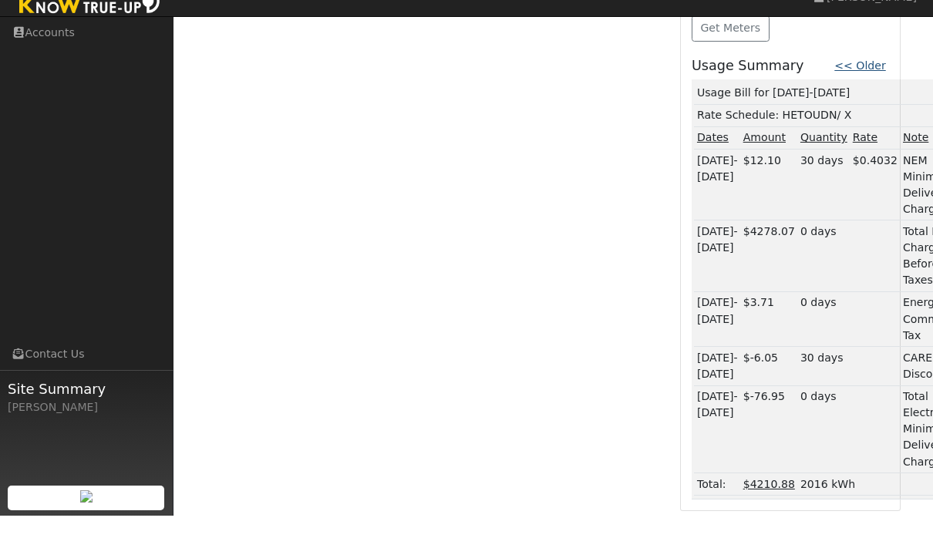
click at [872, 82] on link "<< Older" at bounding box center [860, 88] width 51 height 12
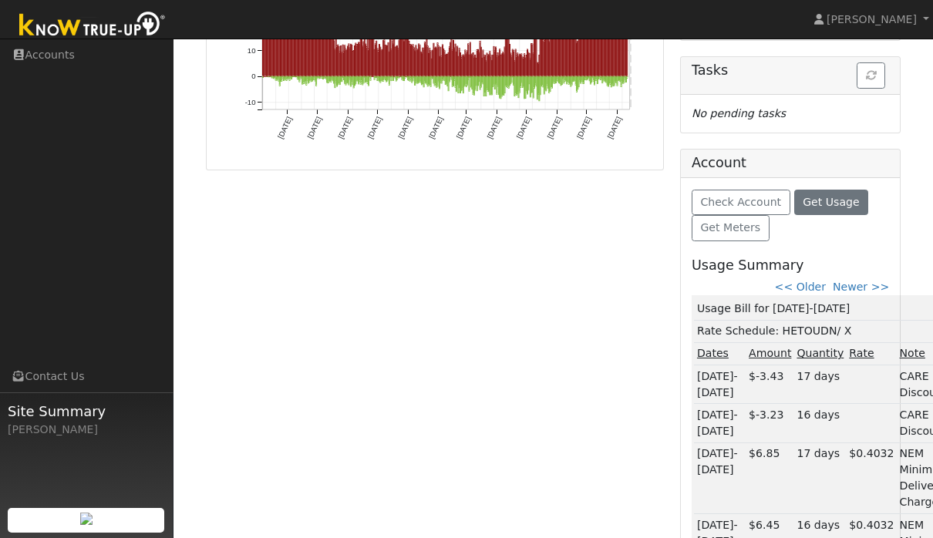
scroll to position [369, 0]
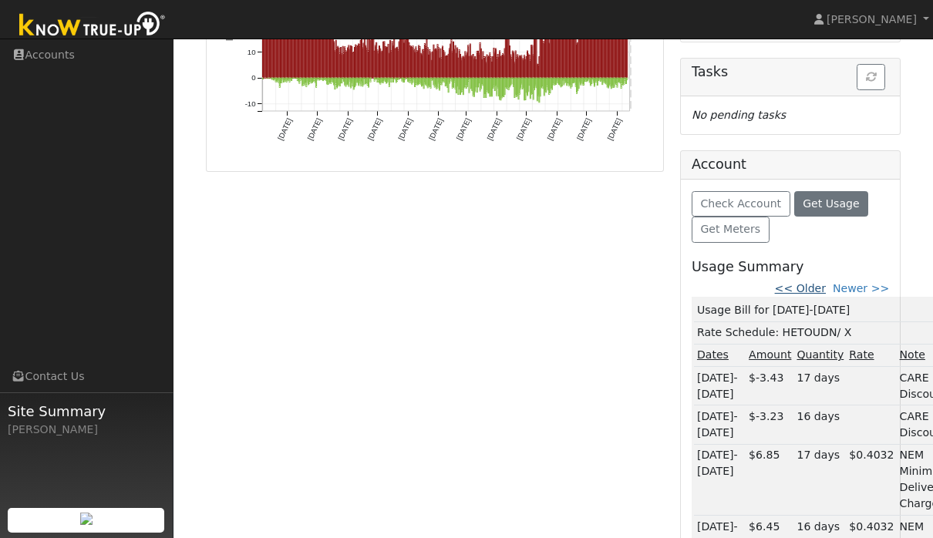
click at [817, 287] on link "<< Older" at bounding box center [800, 288] width 51 height 12
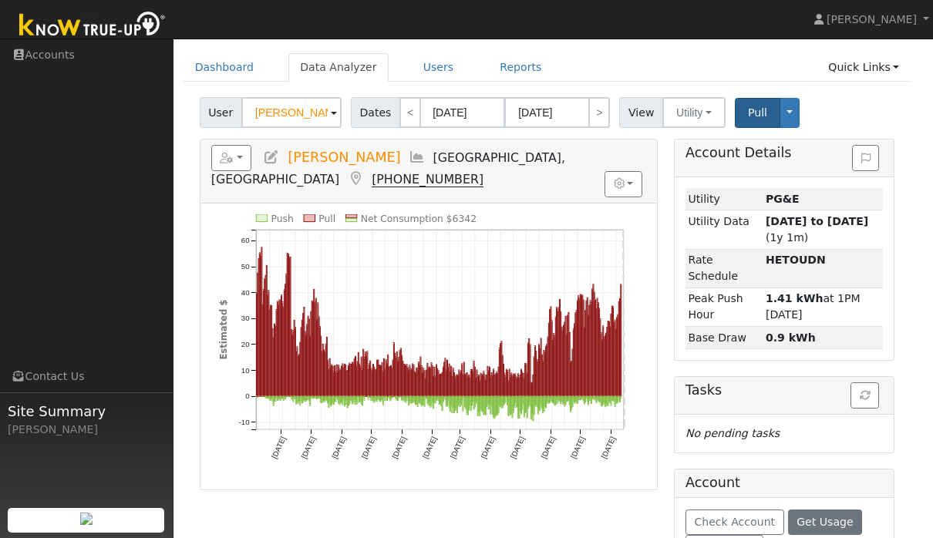
scroll to position [41, 6]
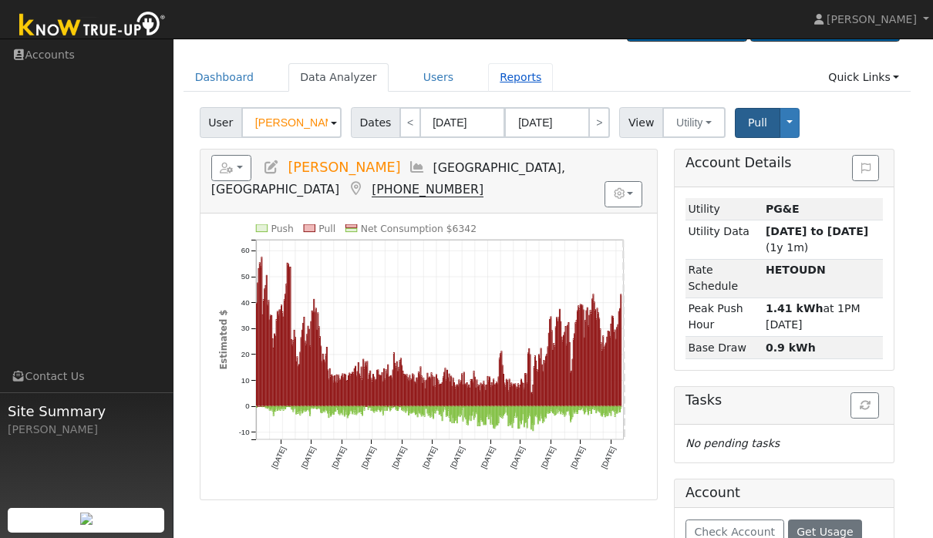
click at [531, 78] on link "Reports" at bounding box center [520, 77] width 65 height 29
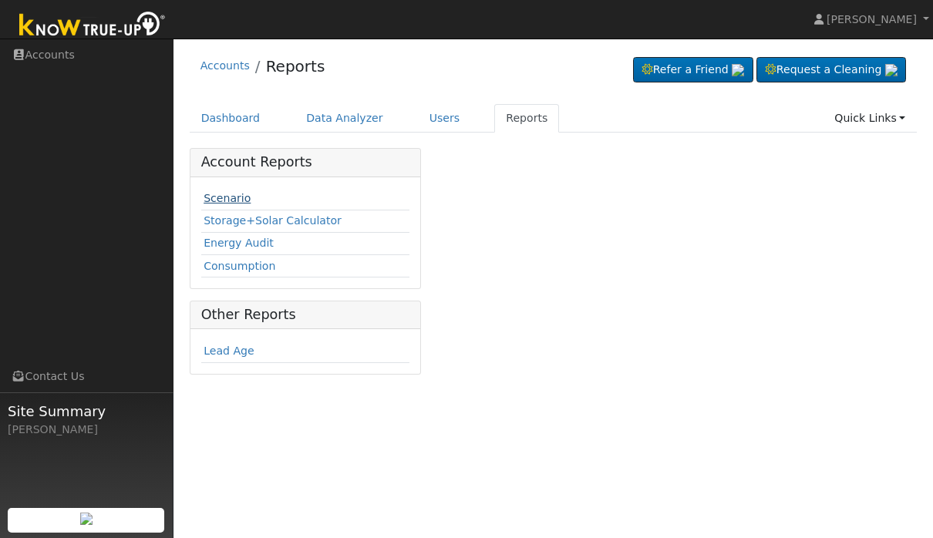
click at [217, 198] on link "Scenario" at bounding box center [227, 198] width 47 height 12
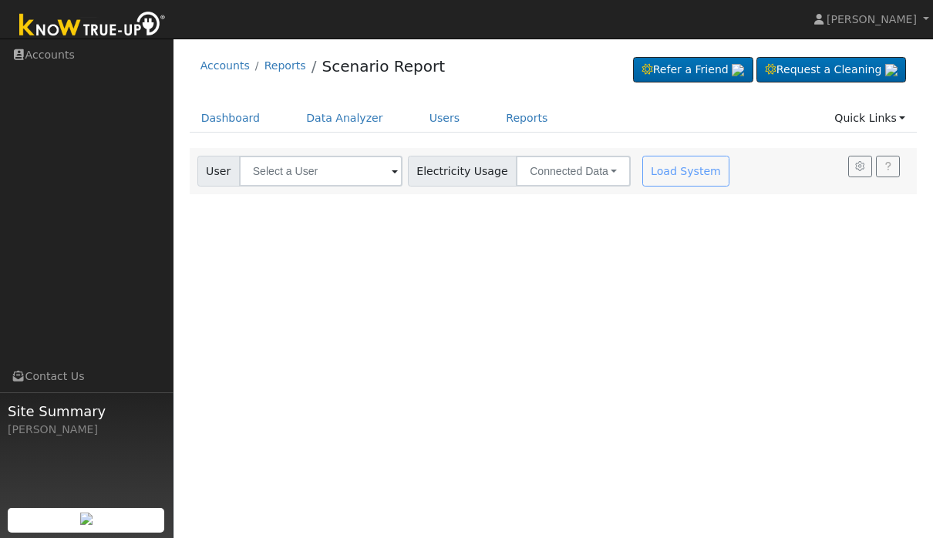
click at [316, 195] on div "User Profile First name Last name Email Email Notifications No Emails No Emails…" at bounding box center [554, 289] width 760 height 500
click at [318, 186] on input "text" at bounding box center [321, 171] width 164 height 31
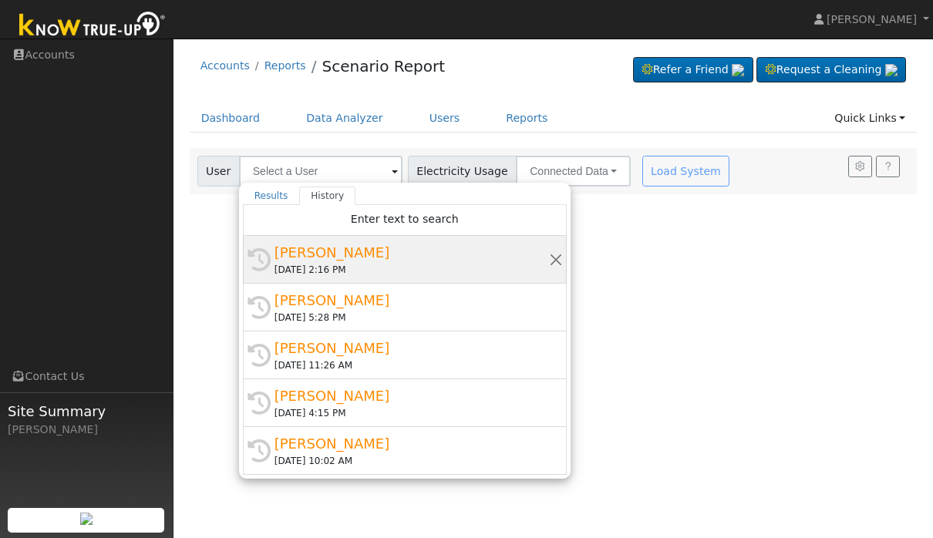
click at [445, 265] on div "08/13/2025 2:16 PM" at bounding box center [412, 270] width 275 height 14
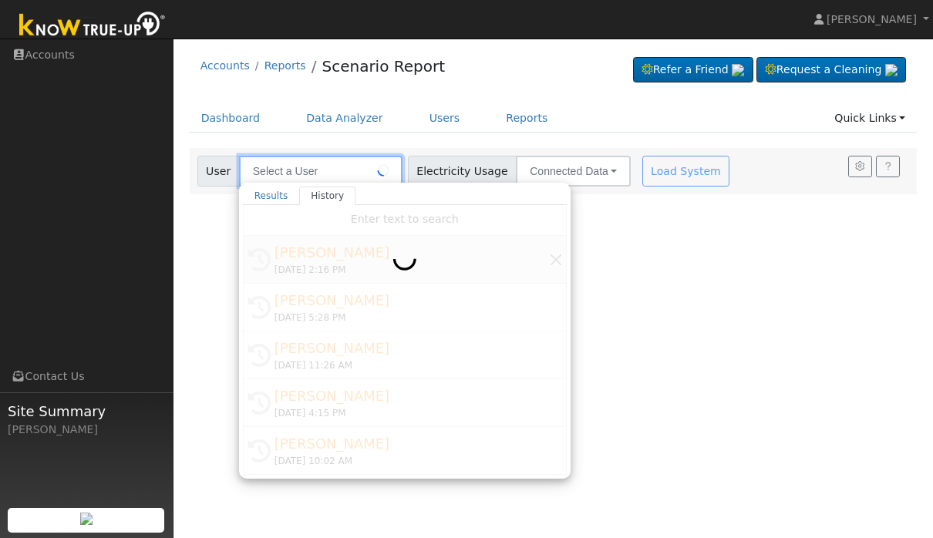
type input "[PERSON_NAME]"
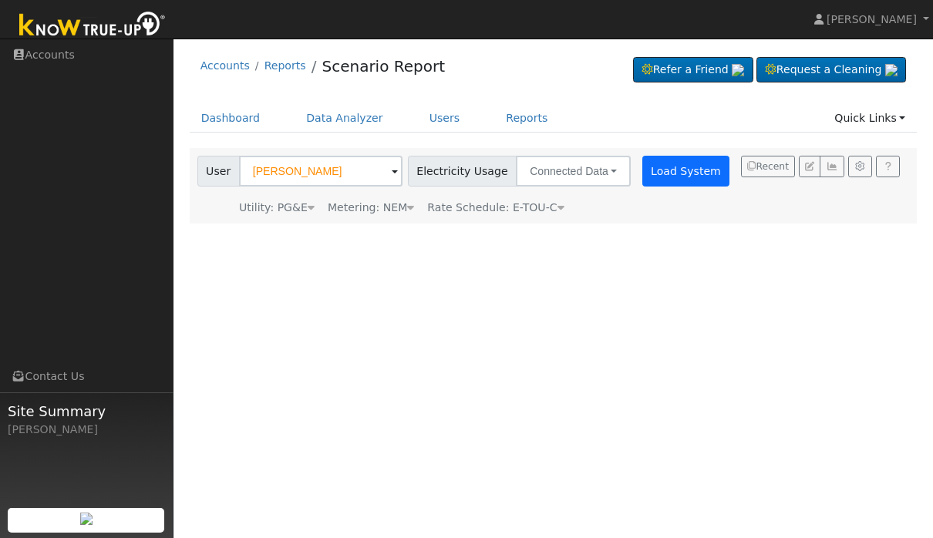
click at [662, 175] on button "Load System" at bounding box center [687, 171] width 88 height 31
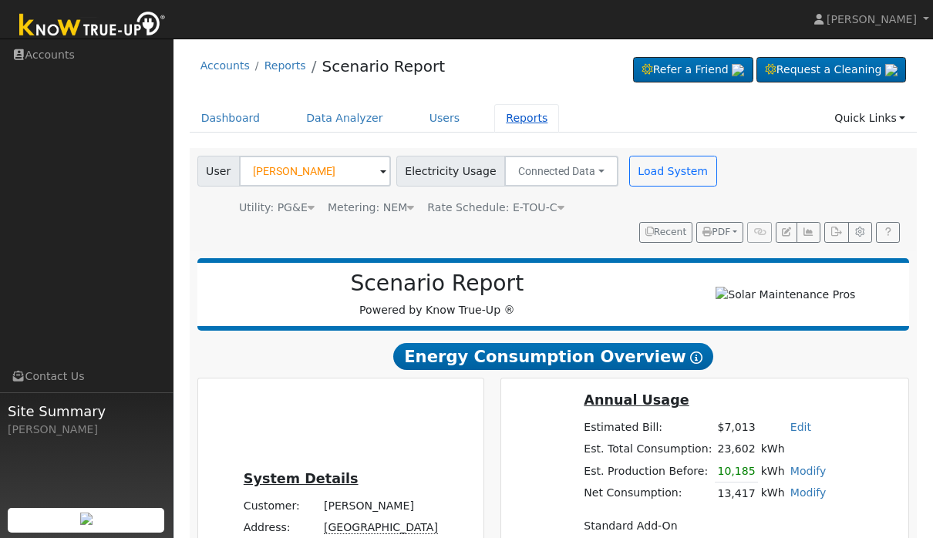
click at [508, 124] on link "Reports" at bounding box center [526, 118] width 65 height 29
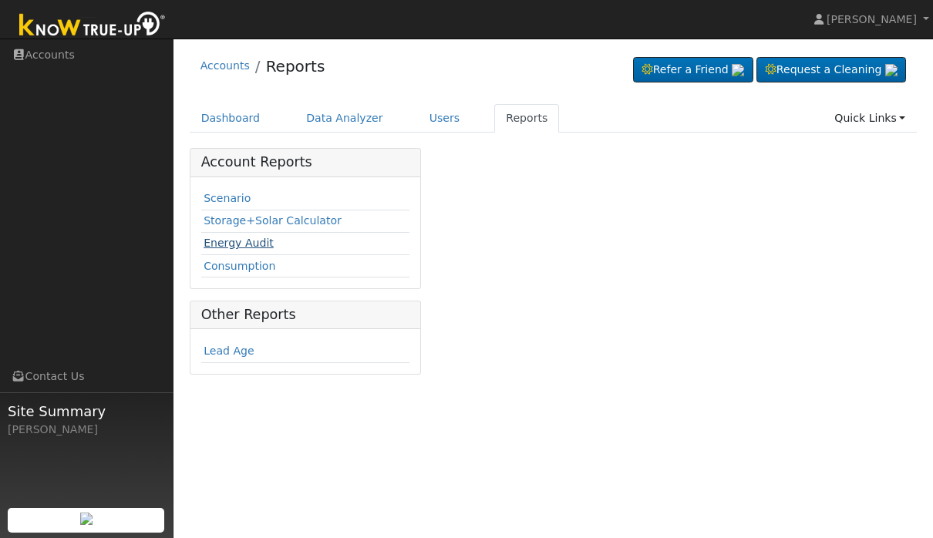
click at [248, 248] on link "Energy Audit" at bounding box center [239, 243] width 70 height 12
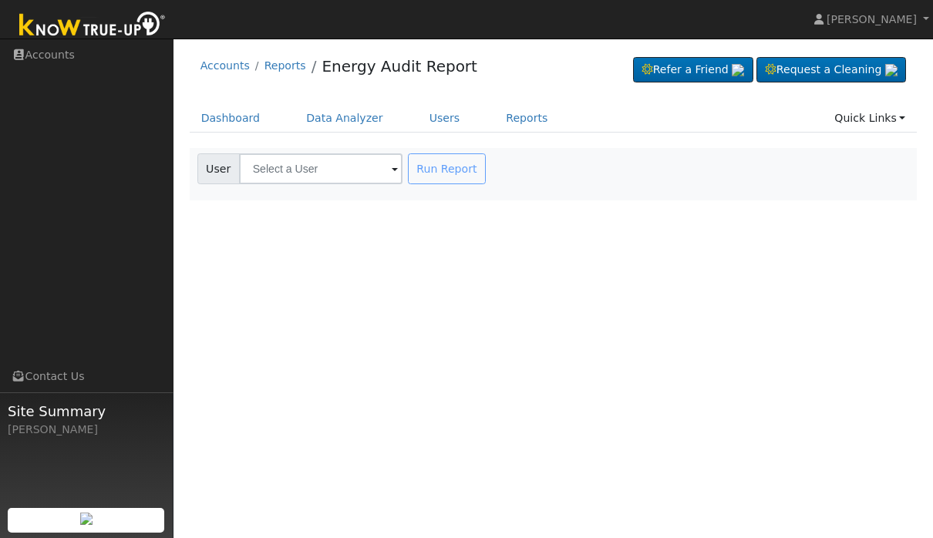
click at [319, 168] on input "text" at bounding box center [321, 168] width 164 height 31
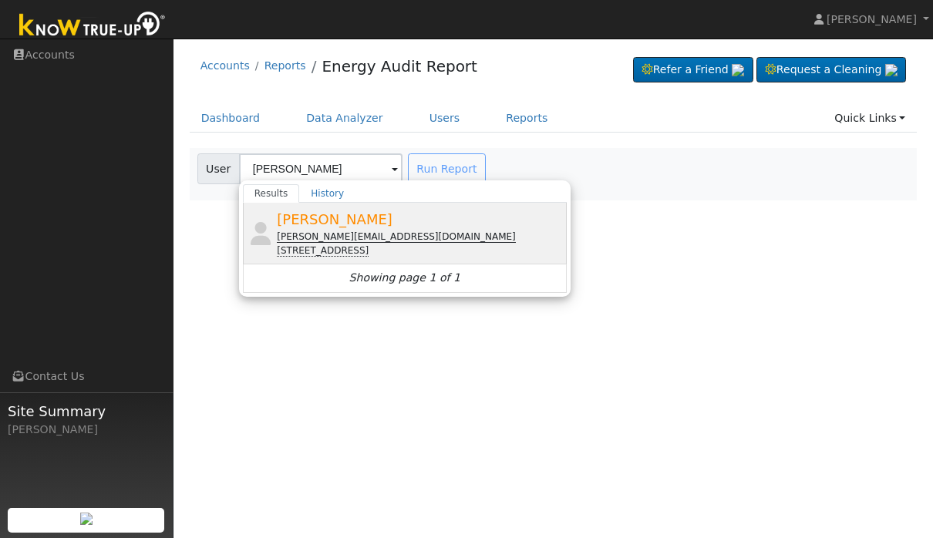
click at [423, 228] on div "[PERSON_NAME] [PERSON_NAME][EMAIL_ADDRESS][DOMAIN_NAME] [STREET_ADDRESS]" at bounding box center [420, 233] width 286 height 49
type input "[PERSON_NAME]"
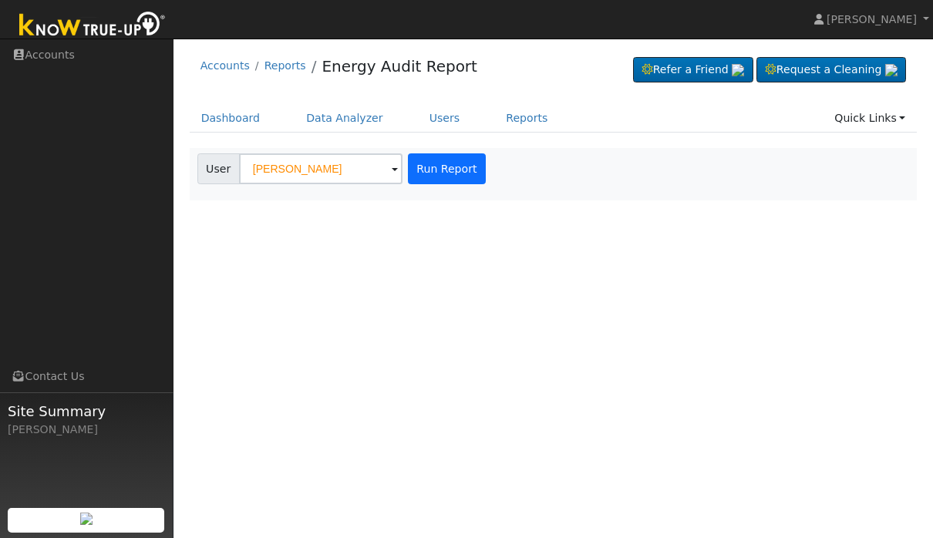
click at [408, 172] on button "Run Report" at bounding box center [447, 168] width 78 height 31
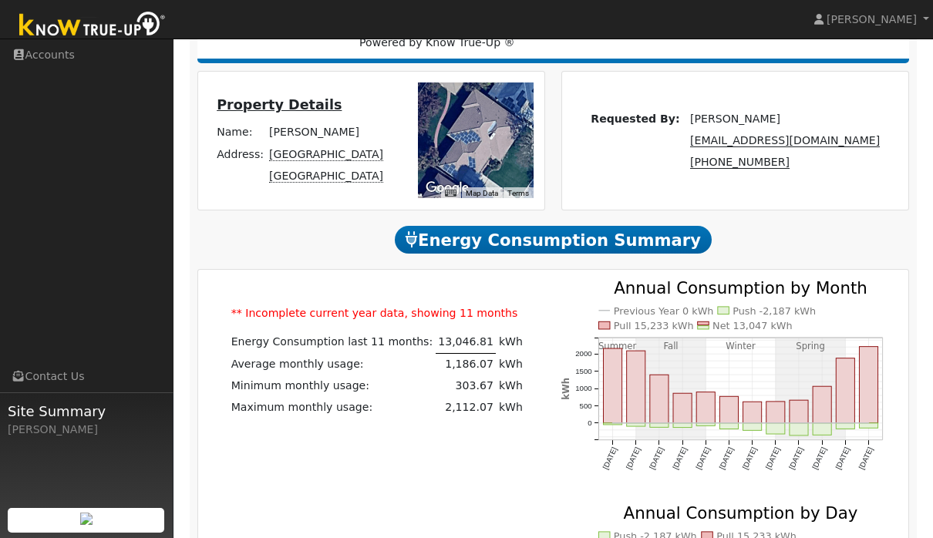
scroll to position [231, 0]
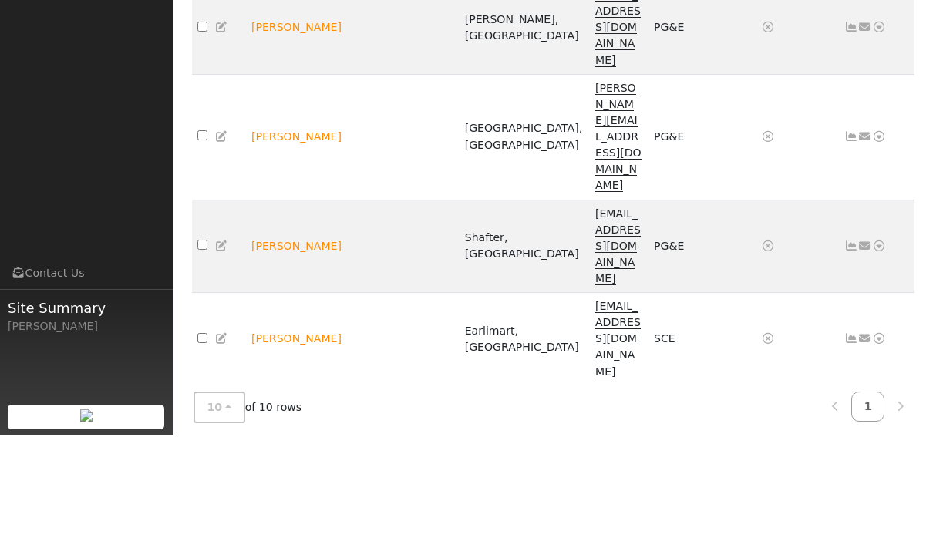
scroll to position [141, 0]
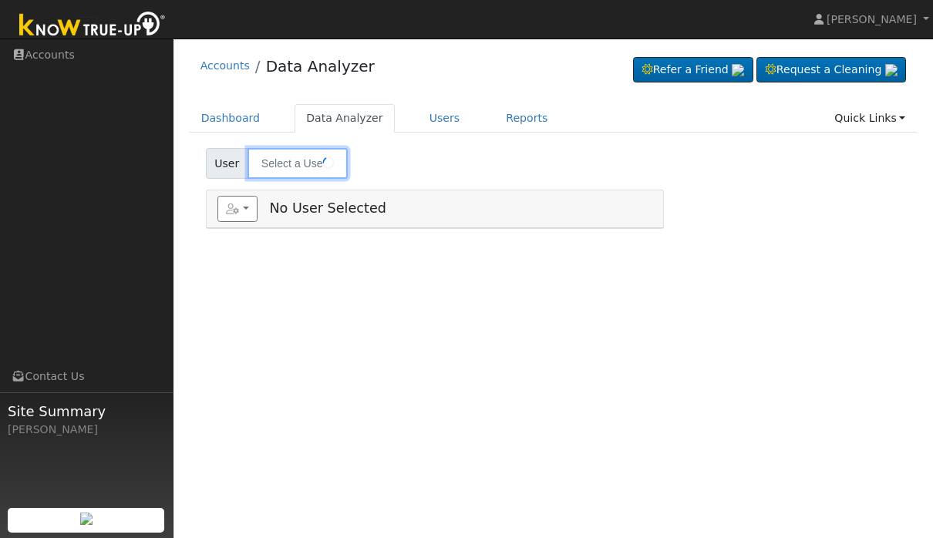
type input "[PERSON_NAME]"
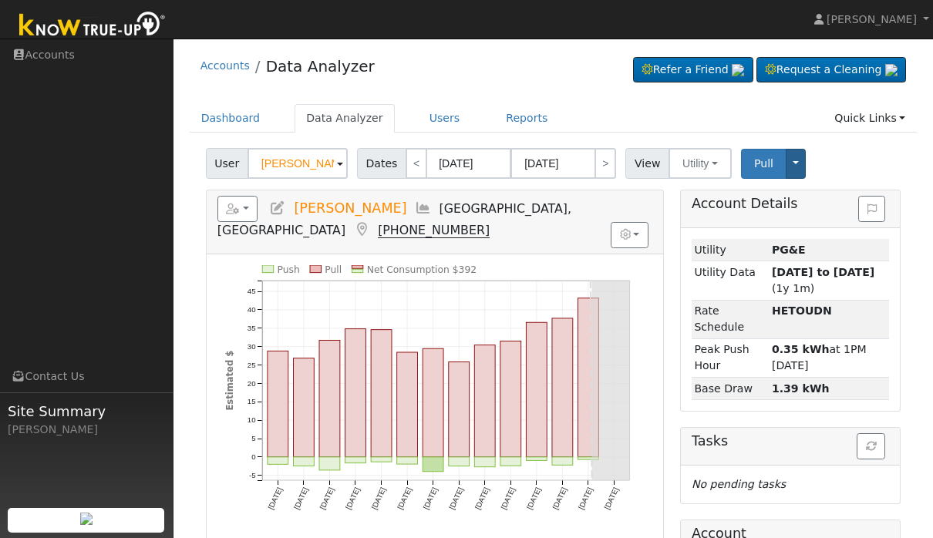
click at [798, 164] on button "Toggle Dropdown" at bounding box center [796, 164] width 20 height 30
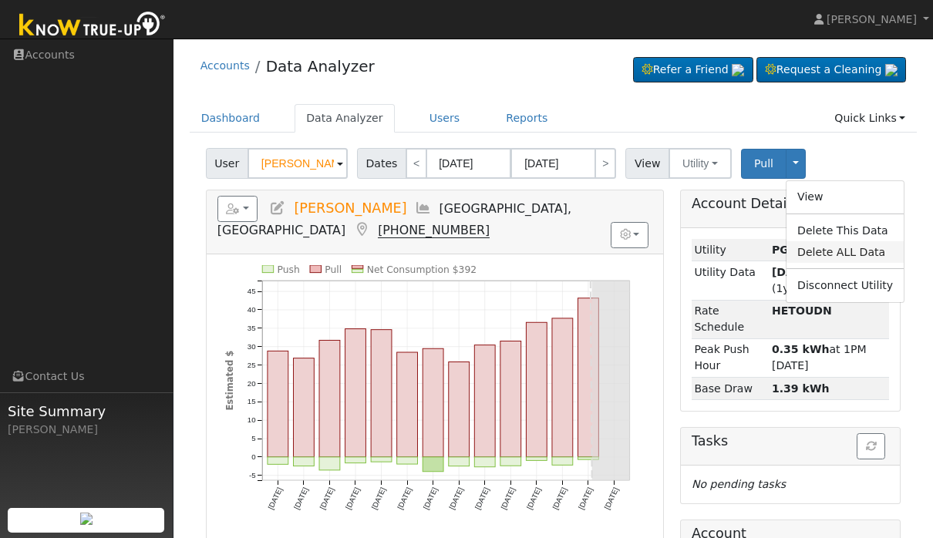
click at [864, 248] on link "Delete ALL Data" at bounding box center [845, 252] width 117 height 22
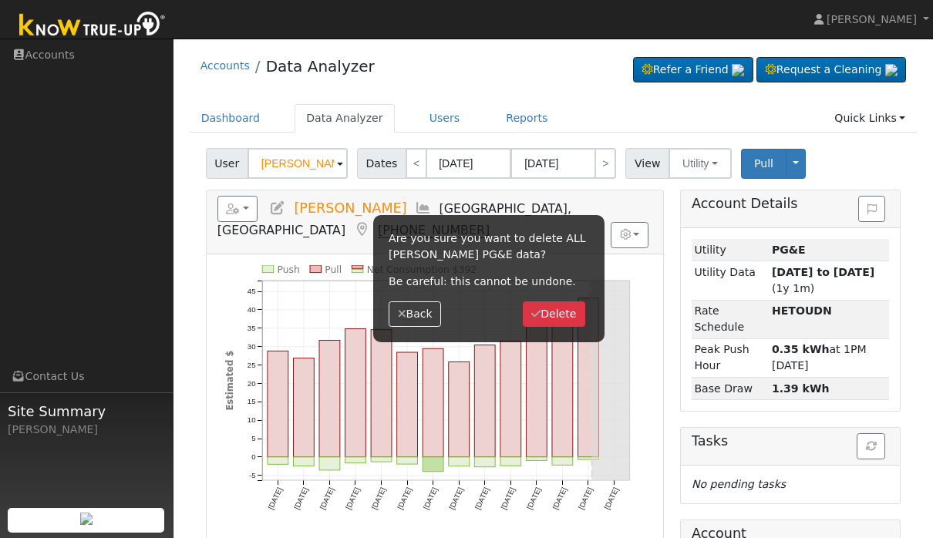
click at [581, 294] on div "Are you sure you want to delete ALL [PERSON_NAME] PG&E data? Be careful: this c…" at bounding box center [488, 278] width 231 height 127
click at [560, 314] on button "Delete" at bounding box center [554, 315] width 62 height 26
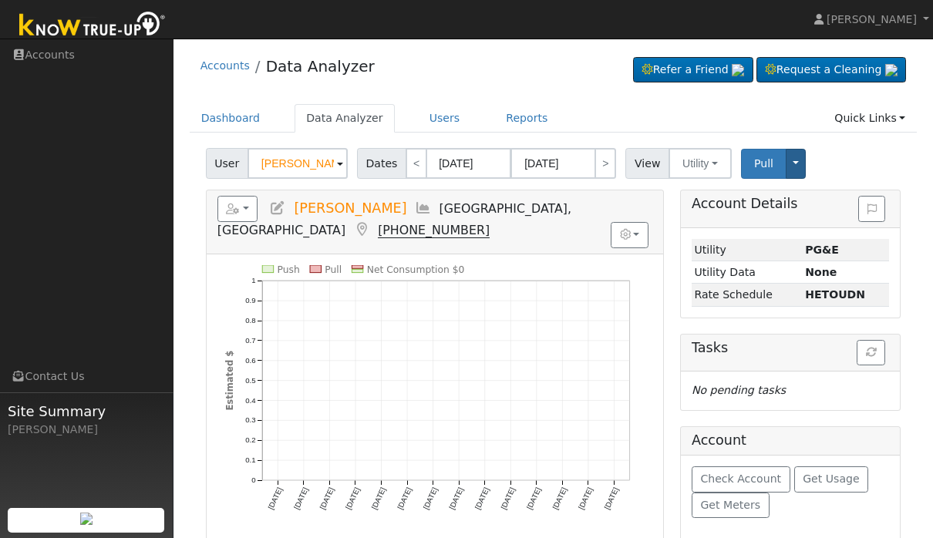
click at [802, 170] on button "Toggle Dropdown" at bounding box center [796, 164] width 20 height 30
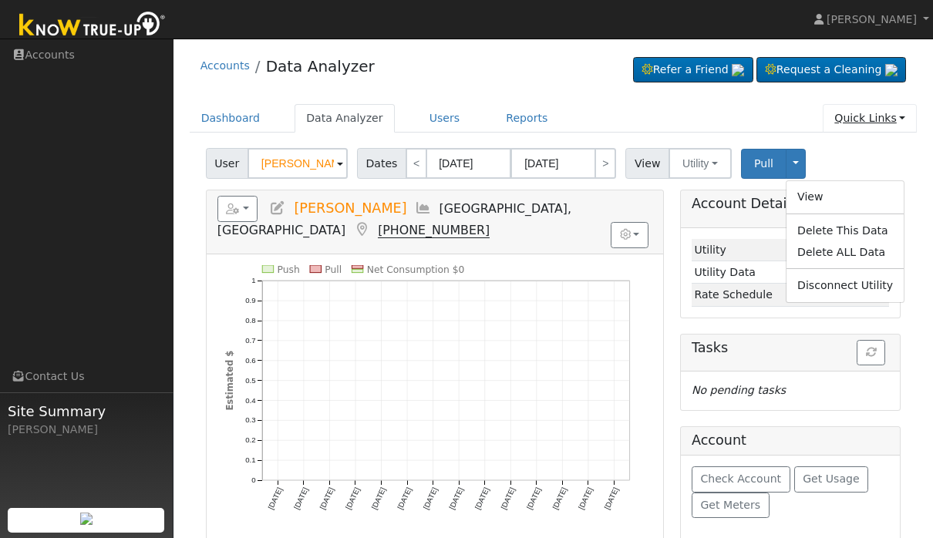
click at [900, 132] on link "Quick Links" at bounding box center [870, 118] width 94 height 29
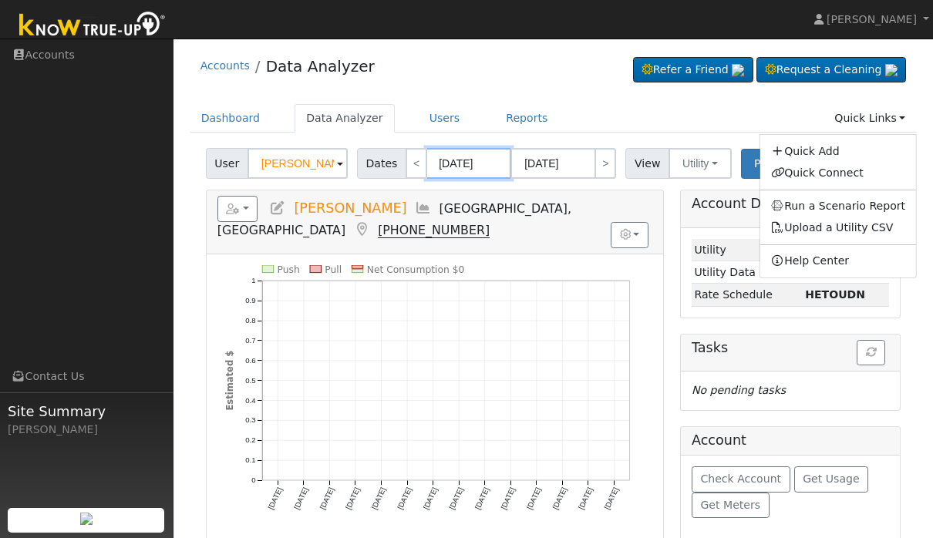
click at [479, 148] on input "[DATE]" at bounding box center [469, 163] width 85 height 31
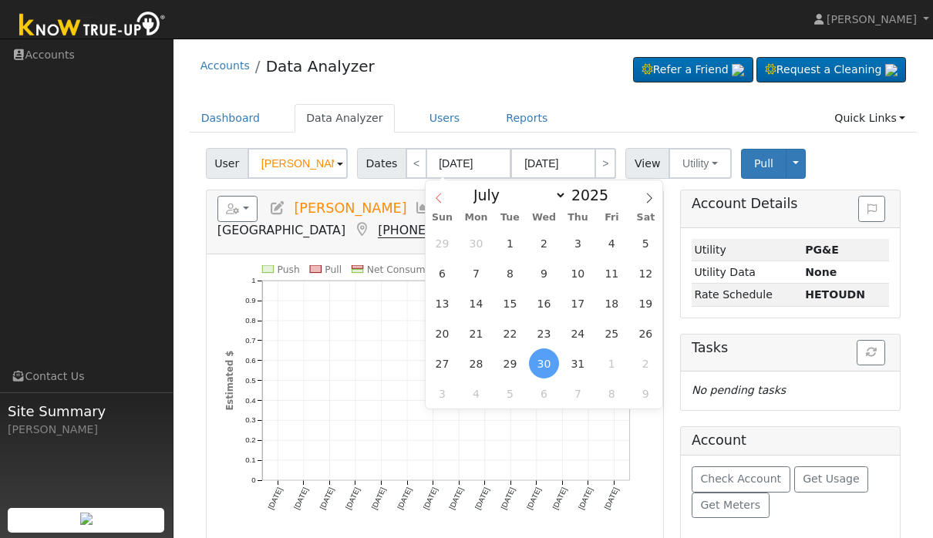
click at [447, 201] on span at bounding box center [439, 193] width 26 height 26
click at [584, 197] on input "2025" at bounding box center [595, 195] width 56 height 17
click at [454, 198] on div "January February March April May June July August September October November [D…" at bounding box center [545, 193] width 238 height 26
click at [447, 206] on span at bounding box center [439, 193] width 26 height 26
click at [453, 194] on div "January February March April May June July August September October November [D…" at bounding box center [545, 193] width 238 height 26
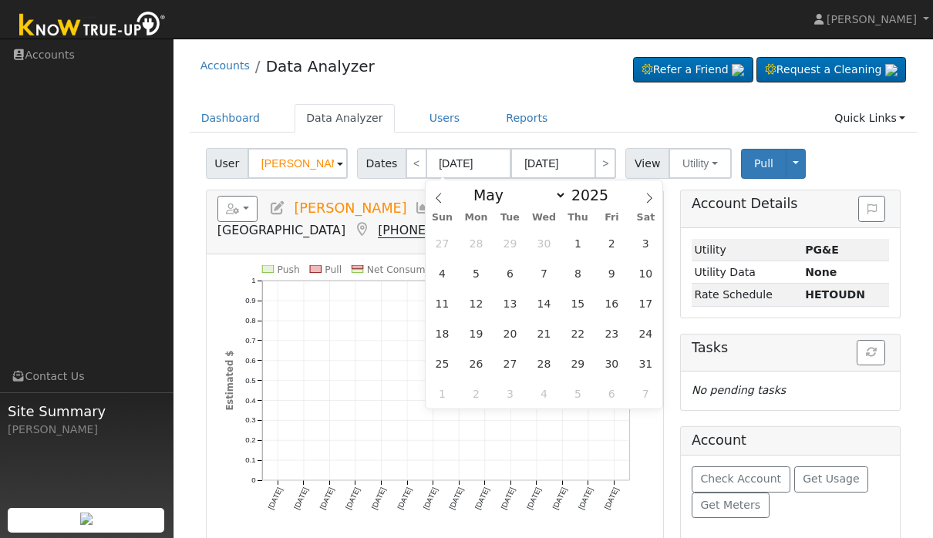
click at [453, 194] on div "January February March April May June July August September October November [D…" at bounding box center [545, 193] width 238 height 26
click at [452, 190] on div "January February March April May June July August September October November [D…" at bounding box center [545, 193] width 238 height 26
click at [455, 187] on div "January February March April May June July August September October November [D…" at bounding box center [544, 193] width 178 height 26
click at [448, 189] on span at bounding box center [439, 193] width 26 height 26
click at [445, 194] on span at bounding box center [439, 193] width 26 height 26
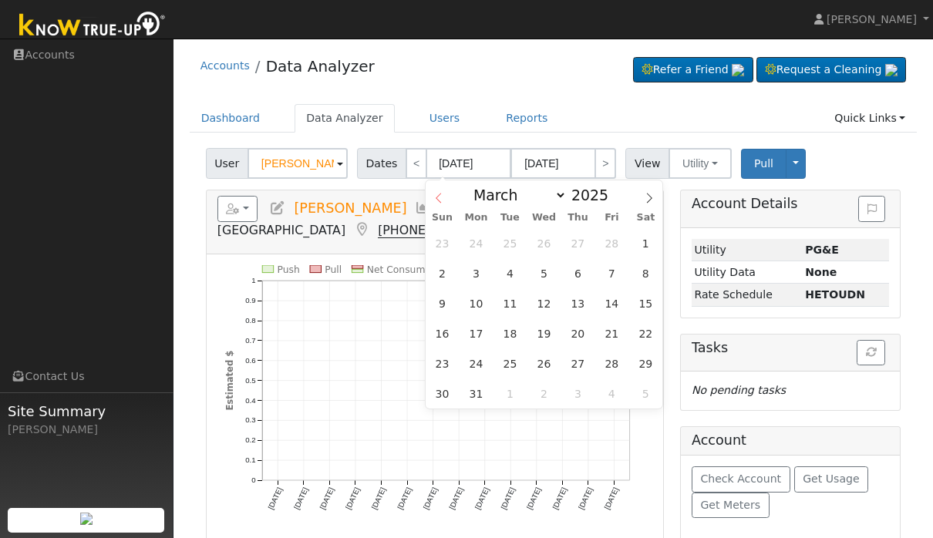
click at [438, 197] on icon at bounding box center [438, 198] width 11 height 11
click at [448, 203] on span at bounding box center [439, 193] width 26 height 26
select select "0"
click at [441, 198] on icon at bounding box center [438, 198] width 11 height 11
type input "2024"
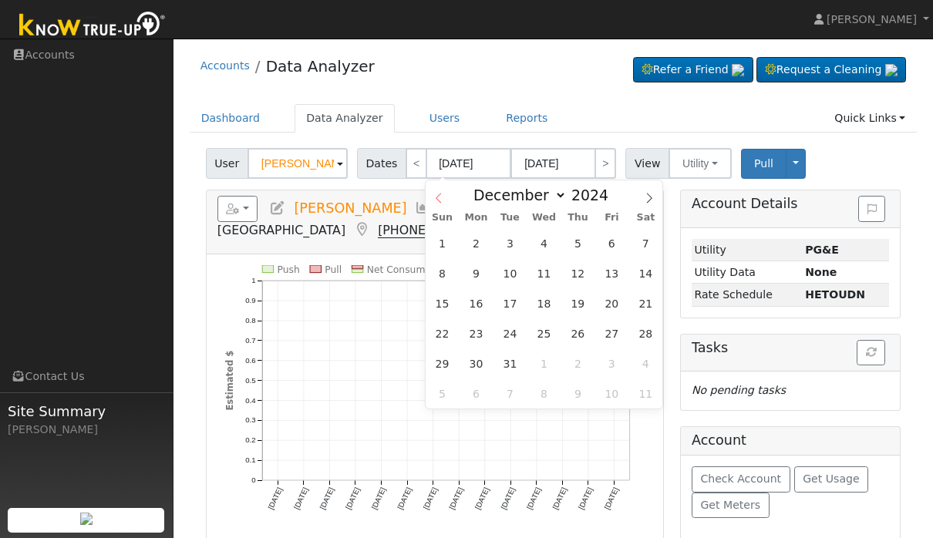
click at [440, 201] on icon at bounding box center [438, 198] width 11 height 11
click at [439, 204] on span at bounding box center [439, 193] width 26 height 26
click at [463, 197] on div "January February March April May June July August September October November [D…" at bounding box center [544, 193] width 178 height 26
click at [446, 197] on span at bounding box center [439, 193] width 26 height 26
click at [439, 202] on icon at bounding box center [438, 198] width 11 height 11
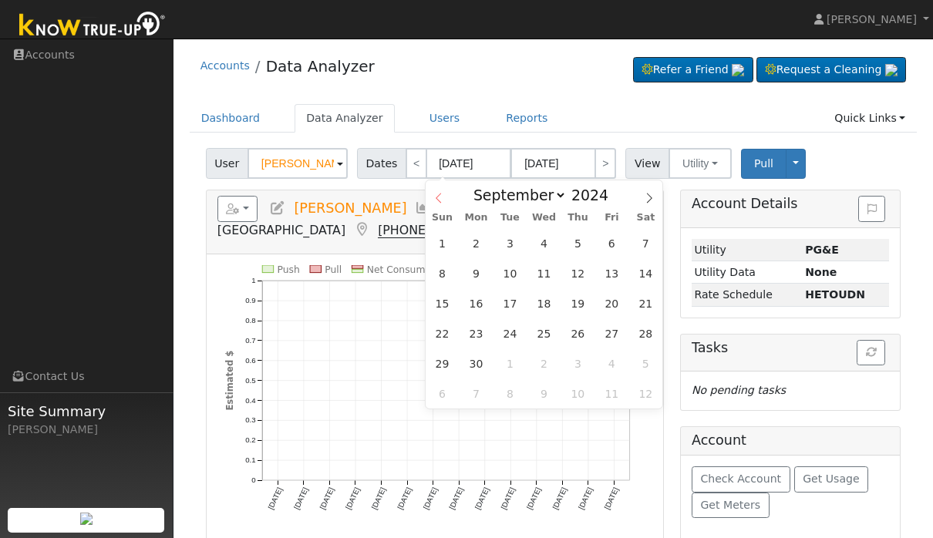
select select "7"
click at [546, 282] on span "7" at bounding box center [544, 273] width 30 height 30
type input "[DATE]"
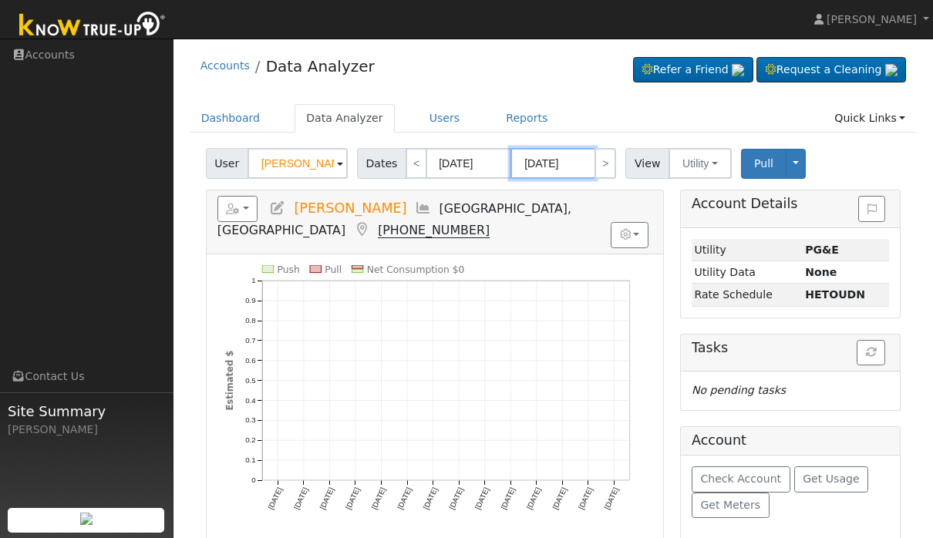
click at [560, 164] on input "[DATE]" at bounding box center [553, 163] width 85 height 31
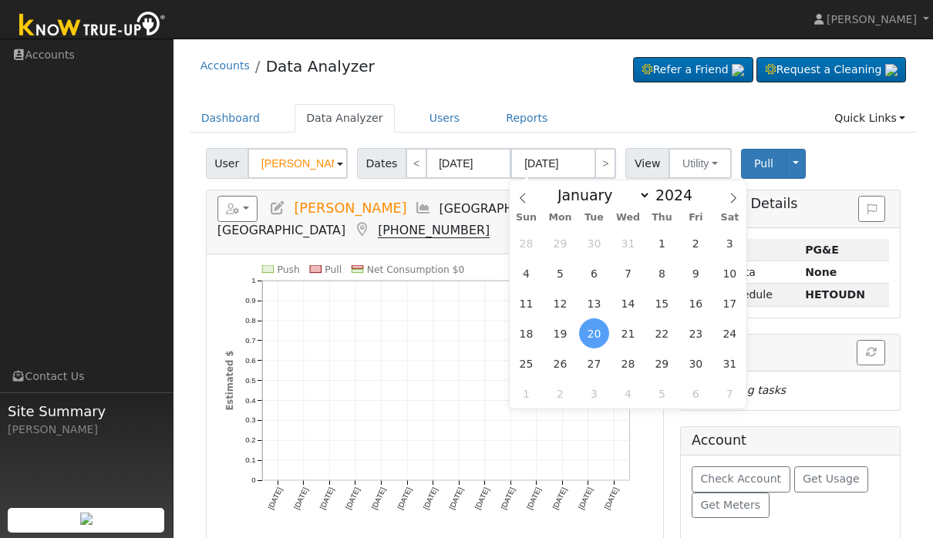
click at [589, 335] on span "20" at bounding box center [594, 334] width 30 height 30
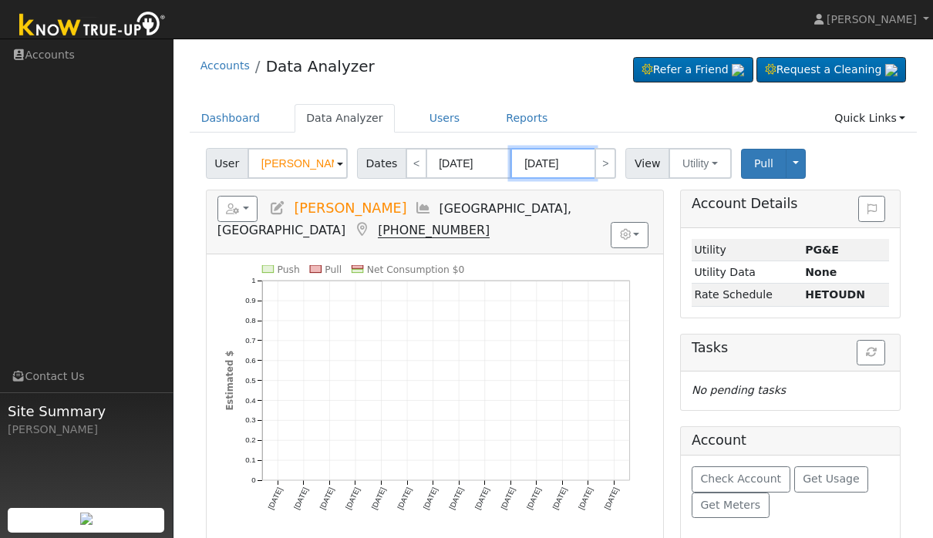
click at [575, 171] on input "[DATE]" at bounding box center [553, 163] width 85 height 31
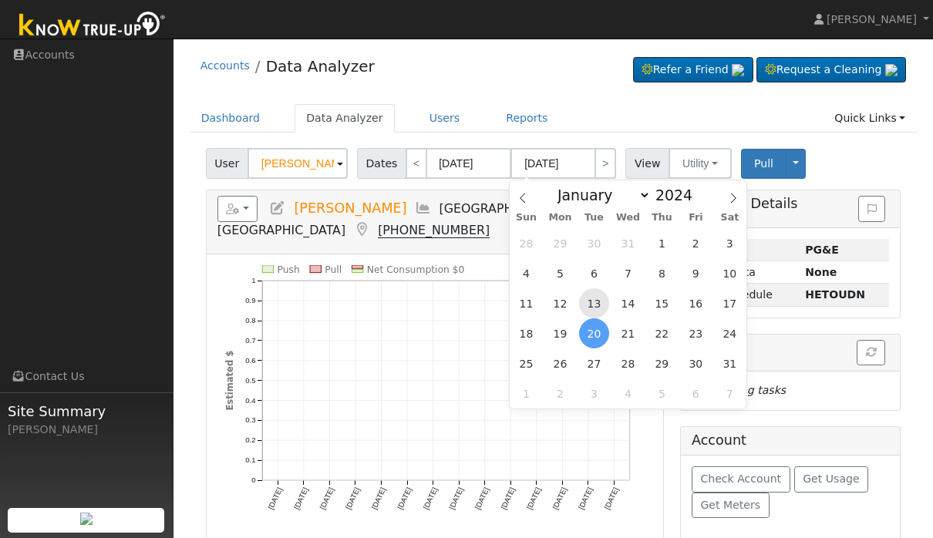
click at [599, 301] on span "13" at bounding box center [594, 303] width 30 height 30
type input "[DATE]"
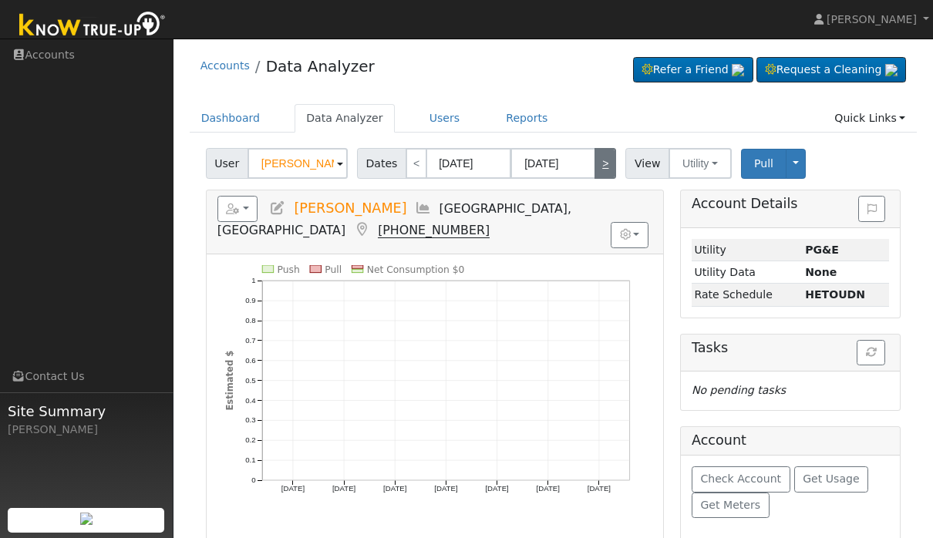
click at [605, 164] on link ">" at bounding box center [606, 163] width 22 height 31
type input "[DATE]"
click at [420, 163] on link "<" at bounding box center [417, 163] width 22 height 31
type input "[DATE]"
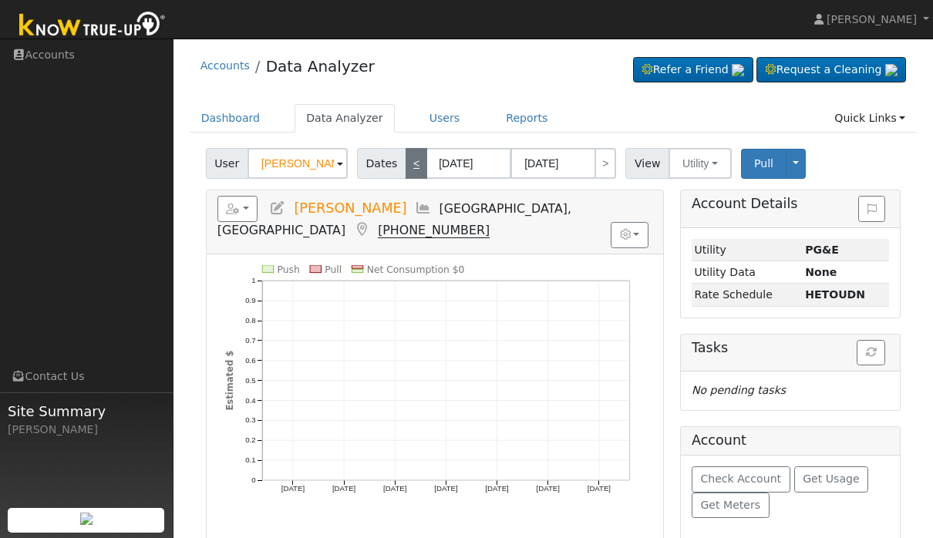
type input "[DATE]"
click at [569, 167] on body "[PERSON_NAME] [PERSON_NAME] Profile Help Center Terms Of Service See What's New…" at bounding box center [466, 296] width 933 height 515
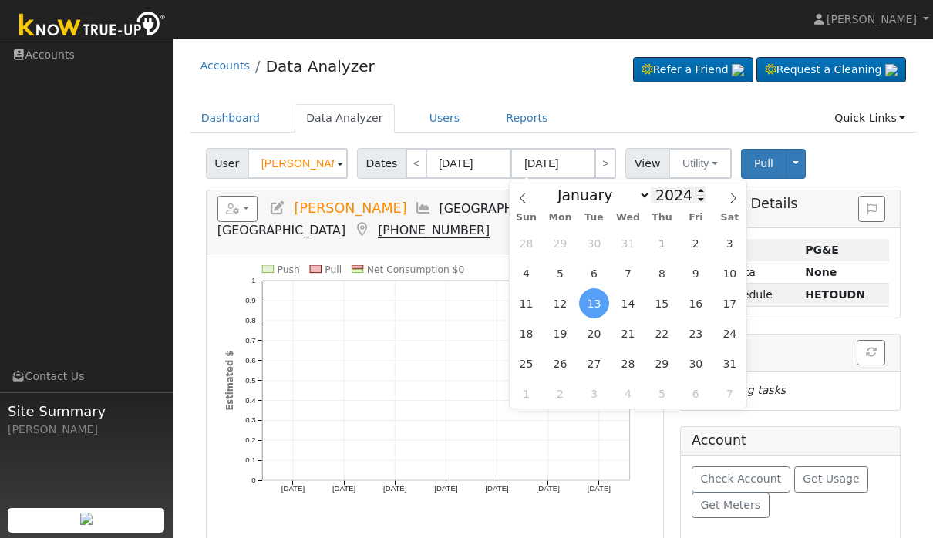
click at [679, 204] on input "2024" at bounding box center [679, 195] width 56 height 17
click at [696, 191] on span at bounding box center [701, 191] width 11 height 8
type input "2025"
click at [629, 305] on span "13" at bounding box center [628, 303] width 30 height 30
type input "[DATE]"
